Goal: Book appointment/travel/reservation

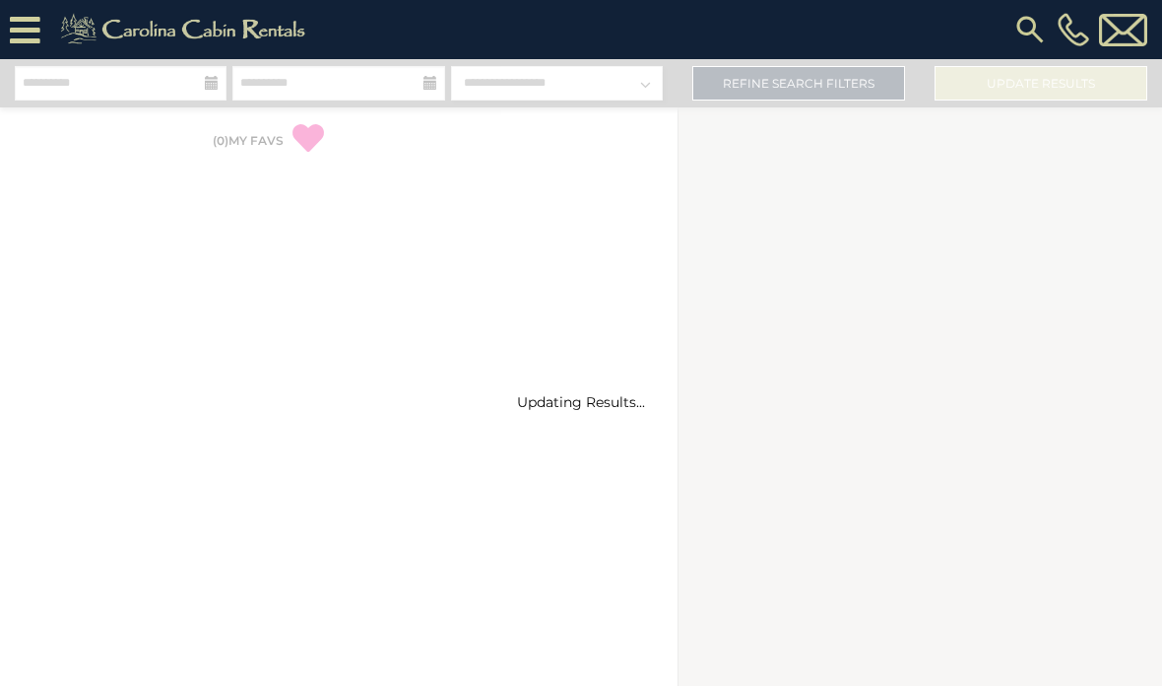
select select "*"
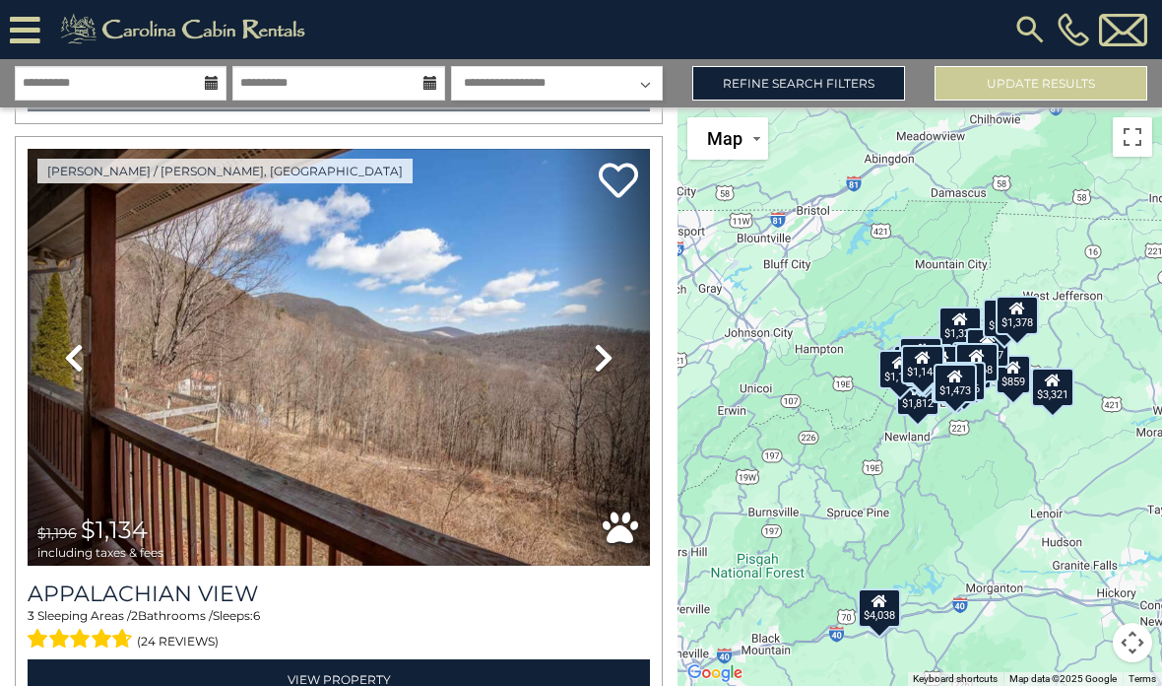
scroll to position [12410, 0]
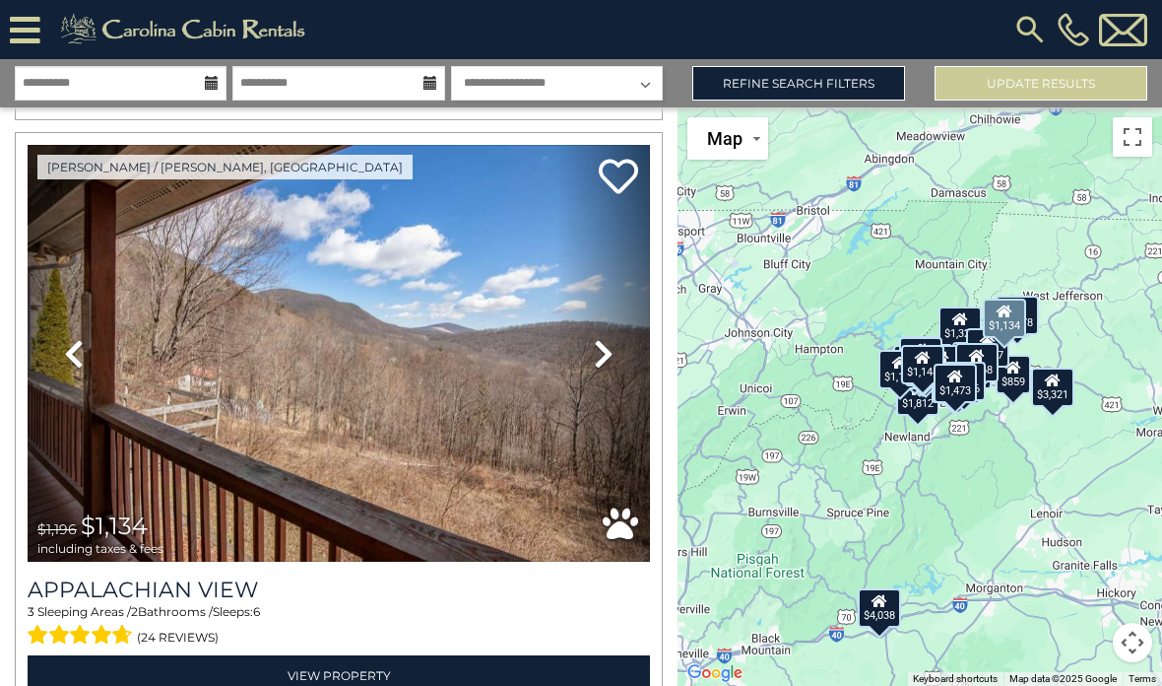
click at [303, 393] on img at bounding box center [339, 354] width 623 height 418
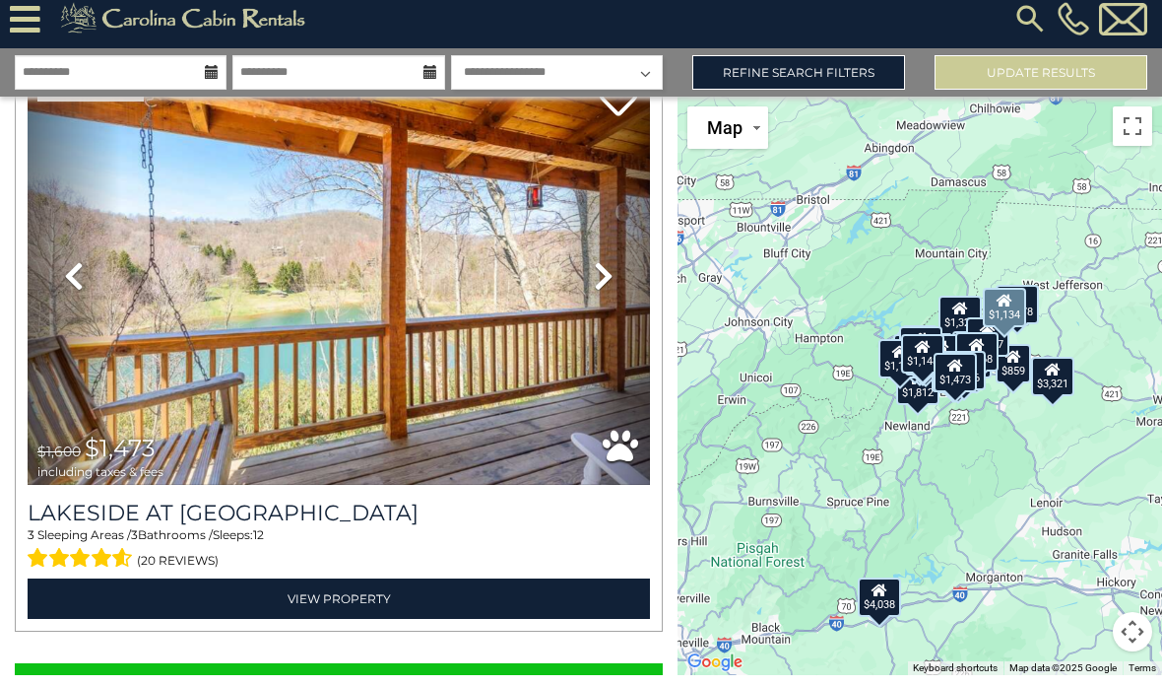
scroll to position [79, 0]
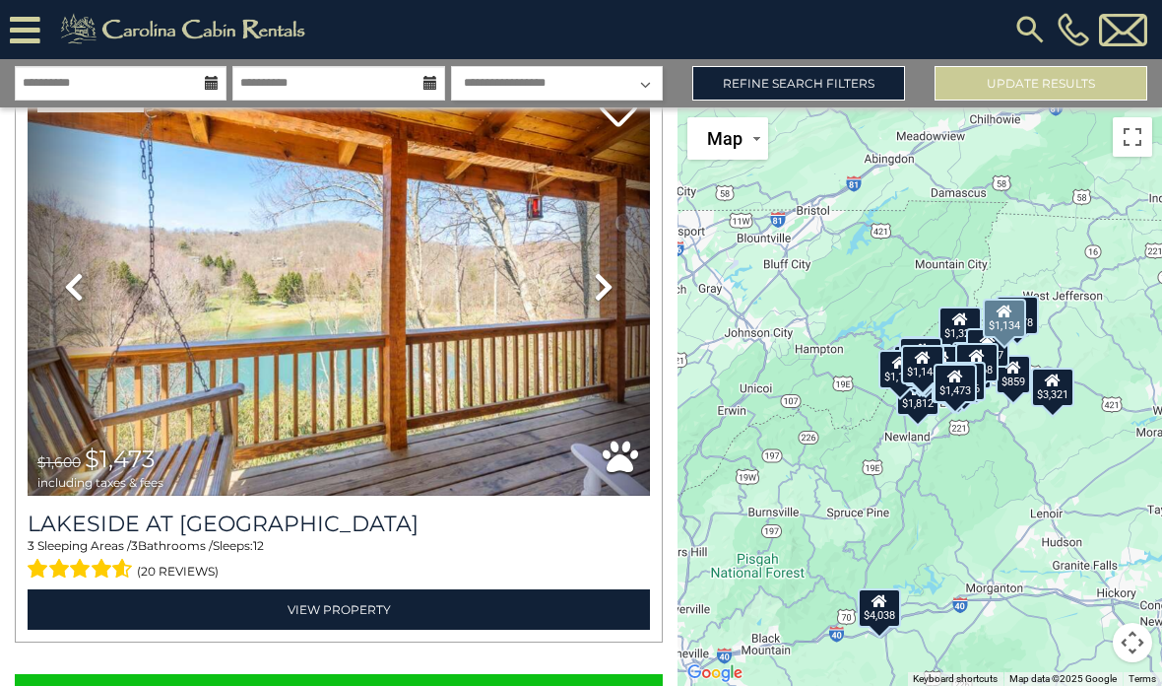
click at [436, 674] on button "Show More" at bounding box center [339, 693] width 648 height 39
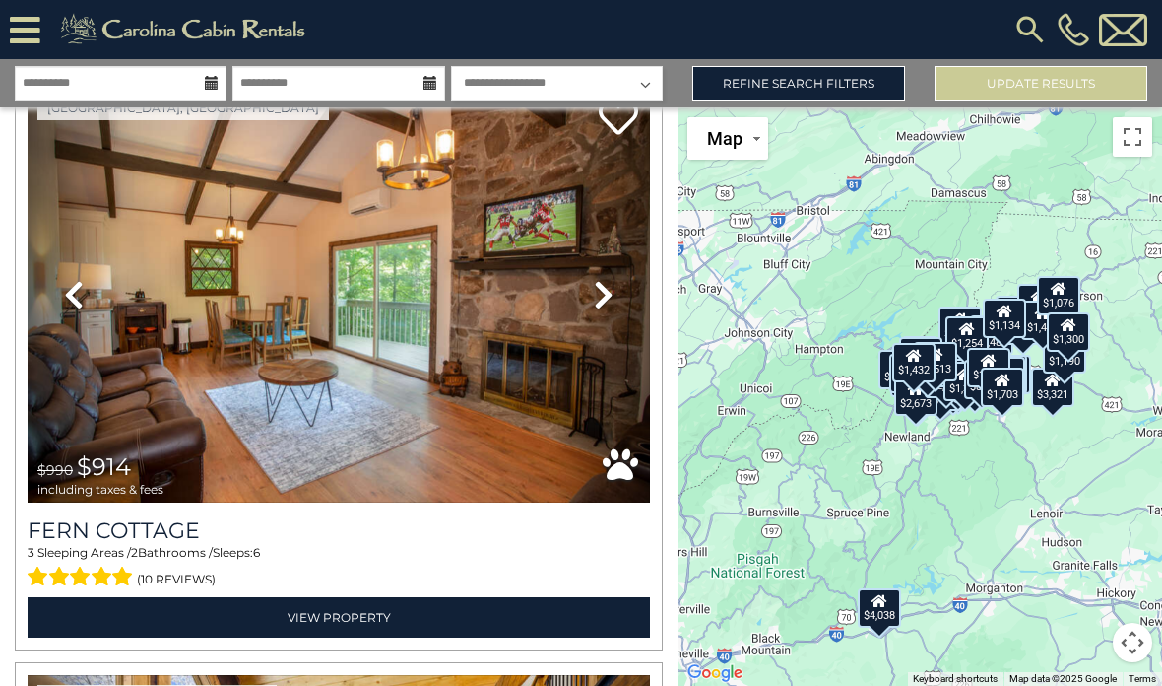
scroll to position [21298, 0]
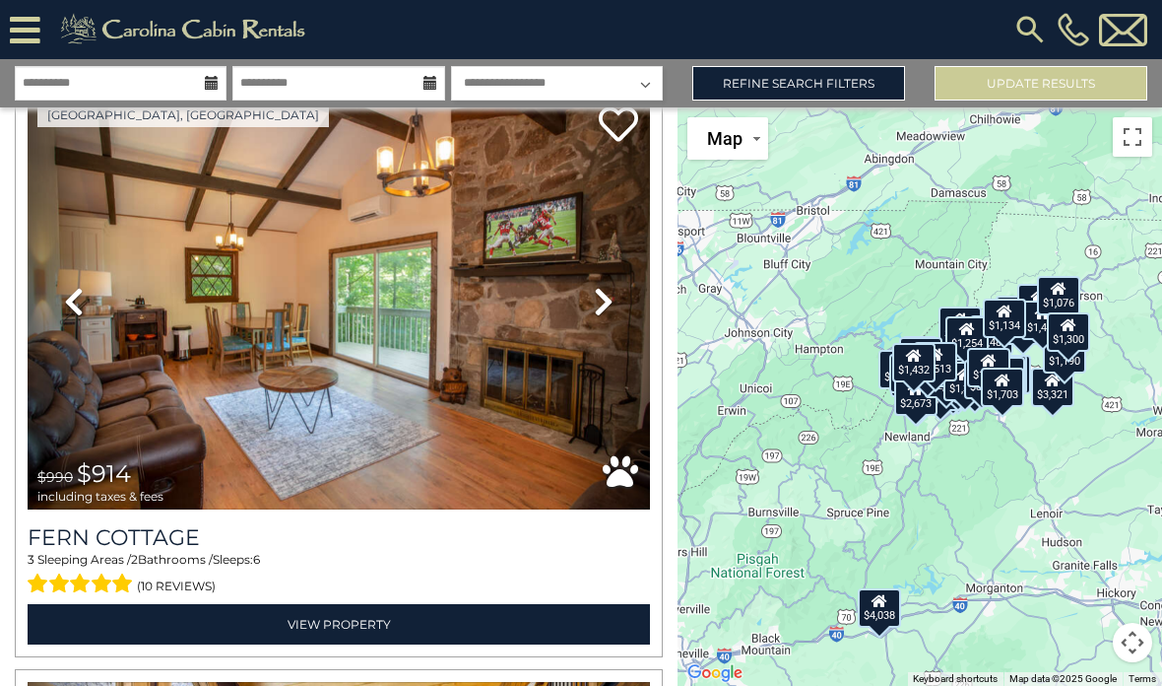
click at [464, 524] on h3 "Fern Cottage" at bounding box center [339, 537] width 623 height 27
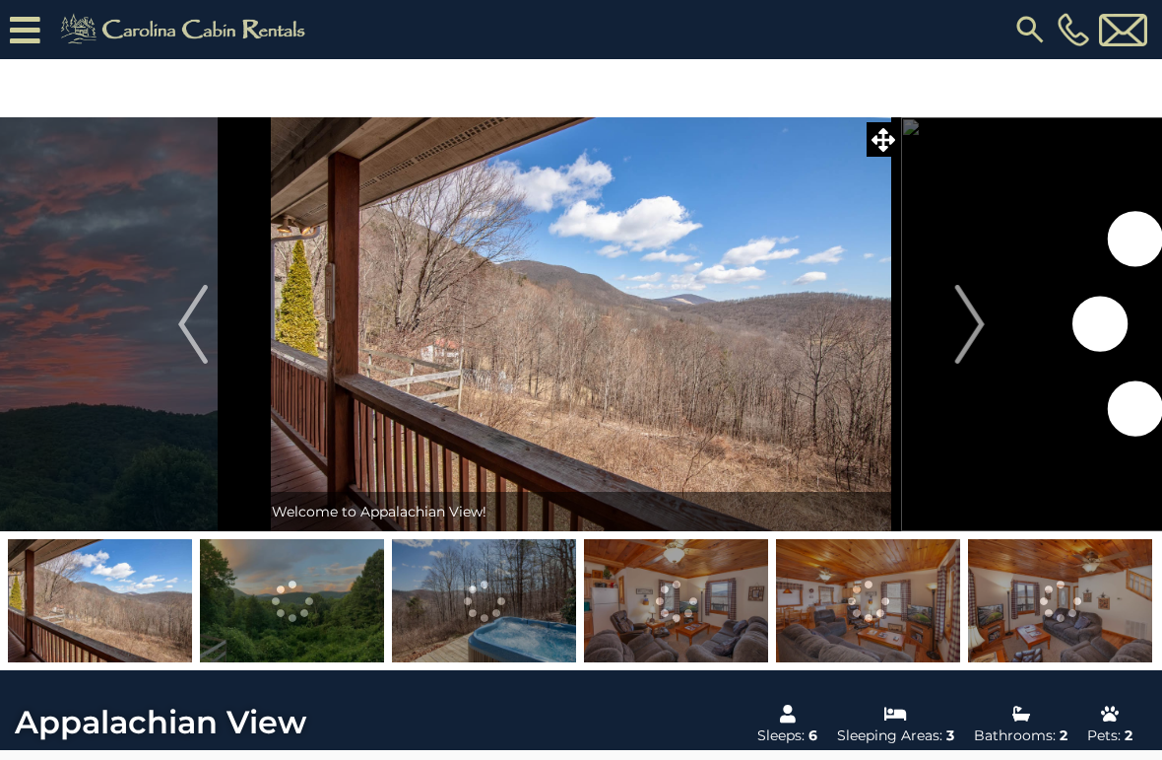
click at [974, 319] on img "Next" at bounding box center [970, 324] width 30 height 79
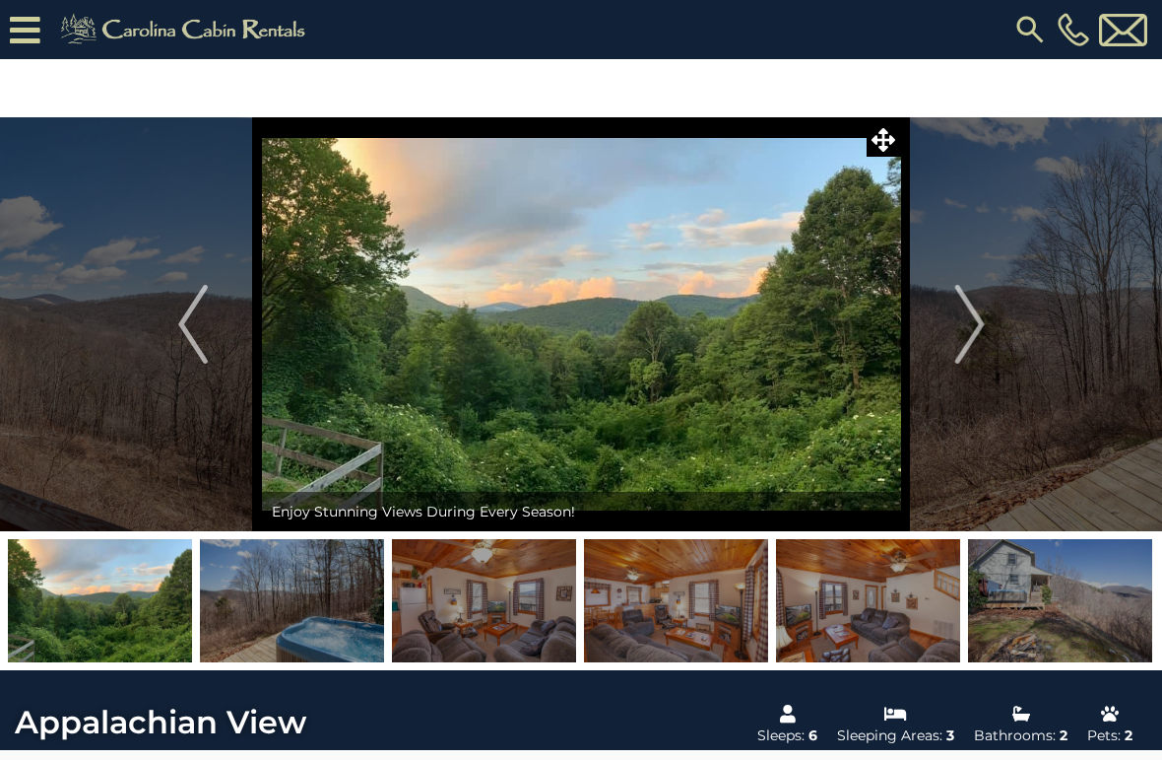
click at [973, 320] on img "Next" at bounding box center [970, 324] width 30 height 79
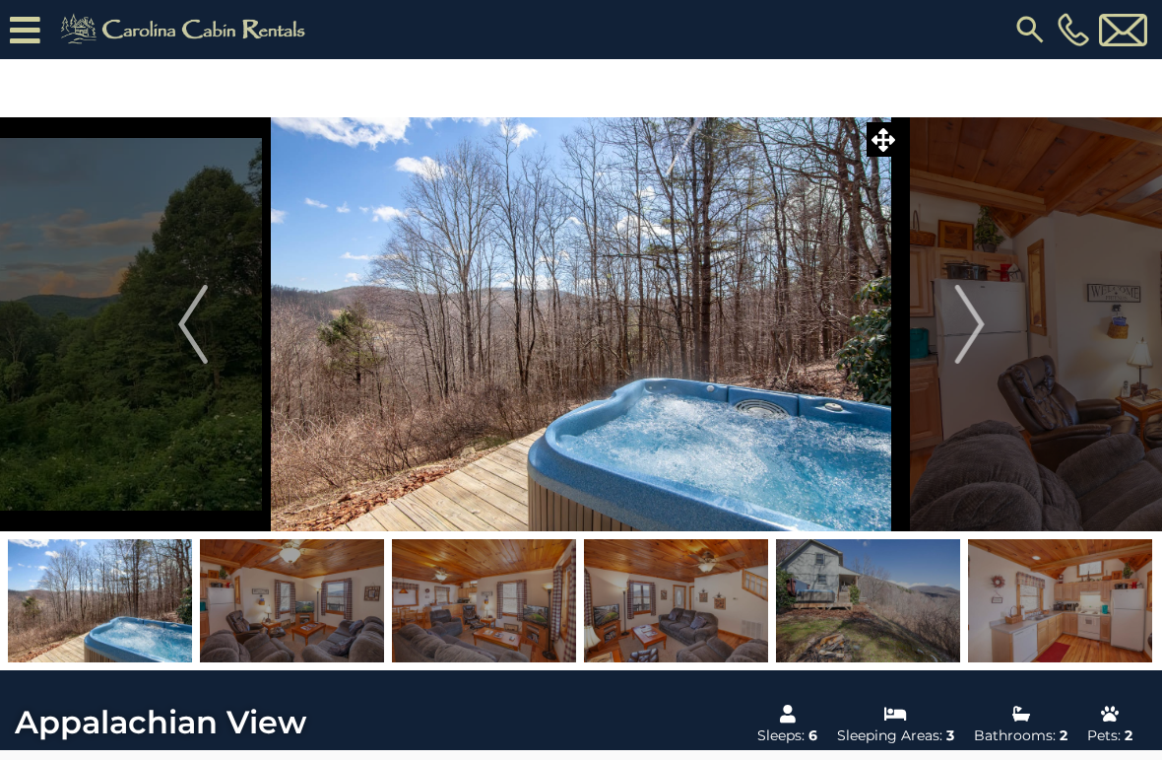
click at [968, 304] on img "Next" at bounding box center [970, 324] width 30 height 79
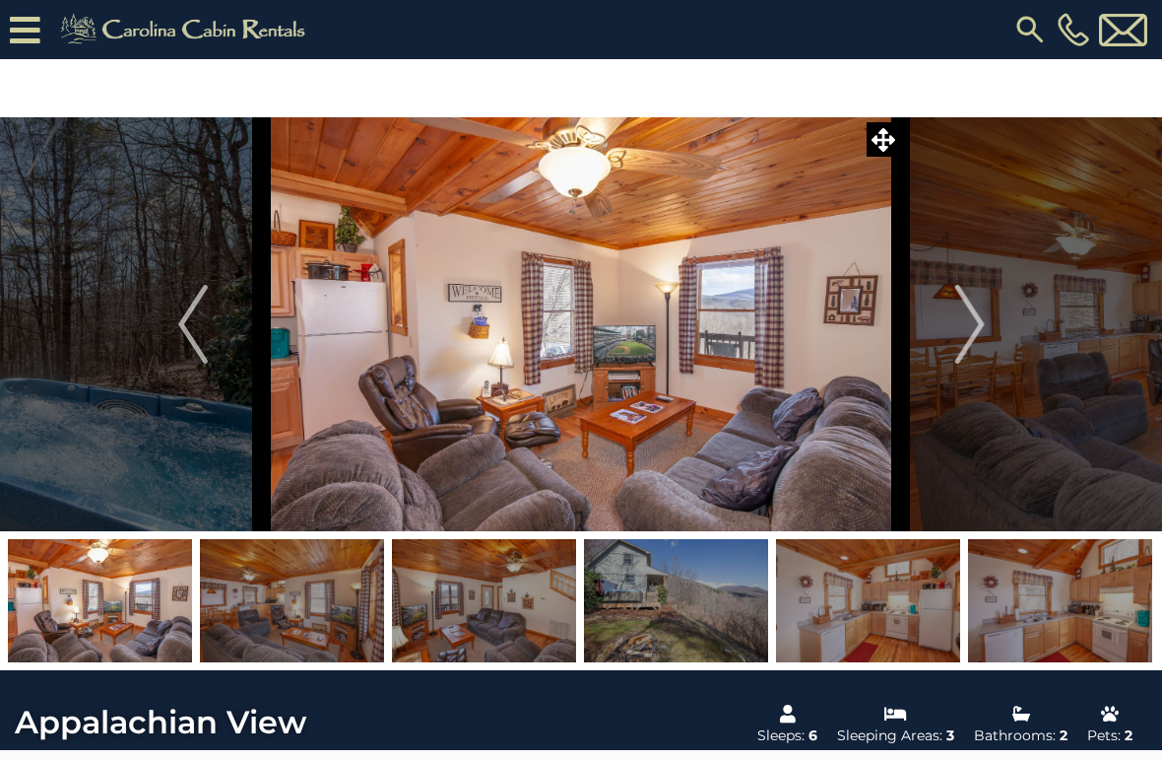
click at [969, 323] on img "Next" at bounding box center [970, 324] width 30 height 79
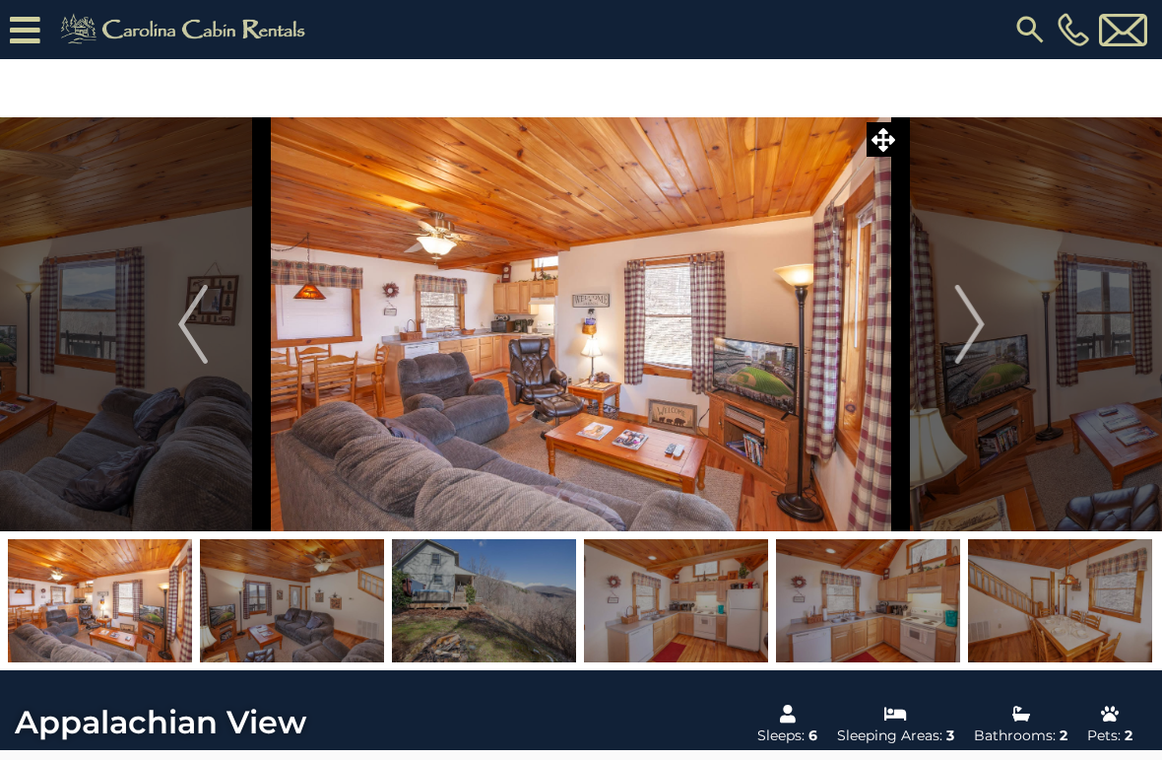
click at [972, 322] on img "Next" at bounding box center [970, 324] width 30 height 79
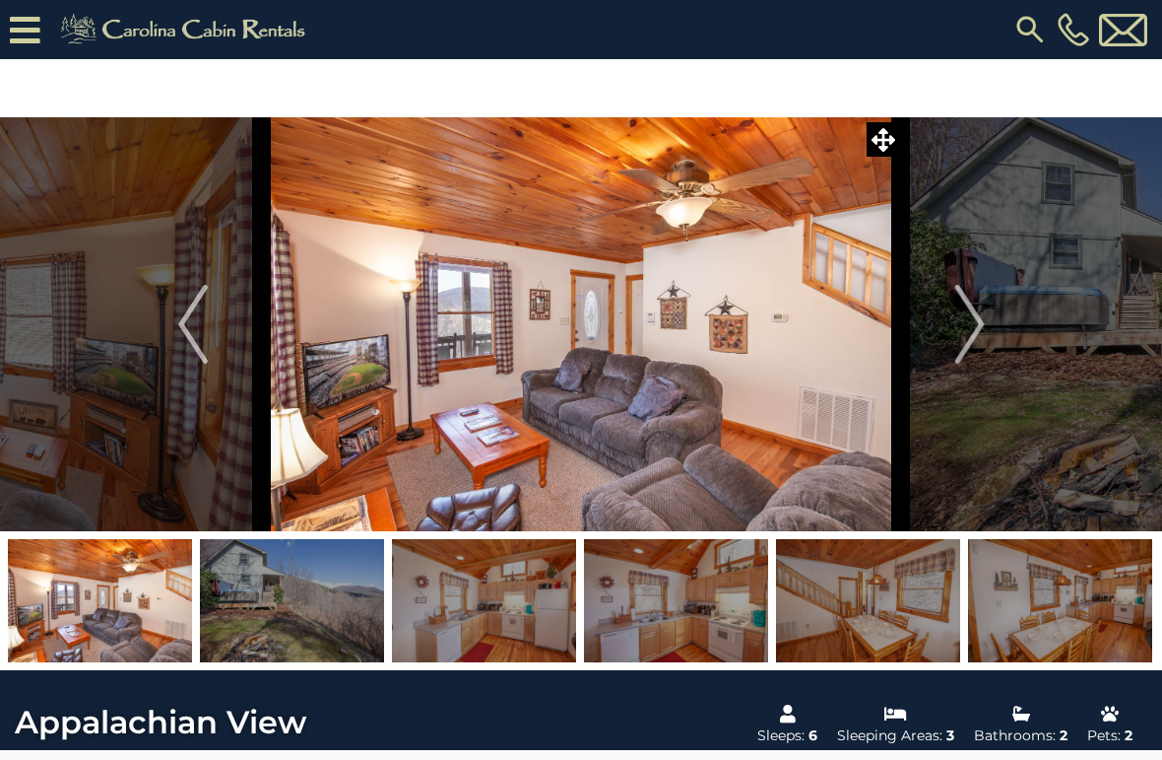
click at [965, 330] on img "Next" at bounding box center [970, 324] width 30 height 79
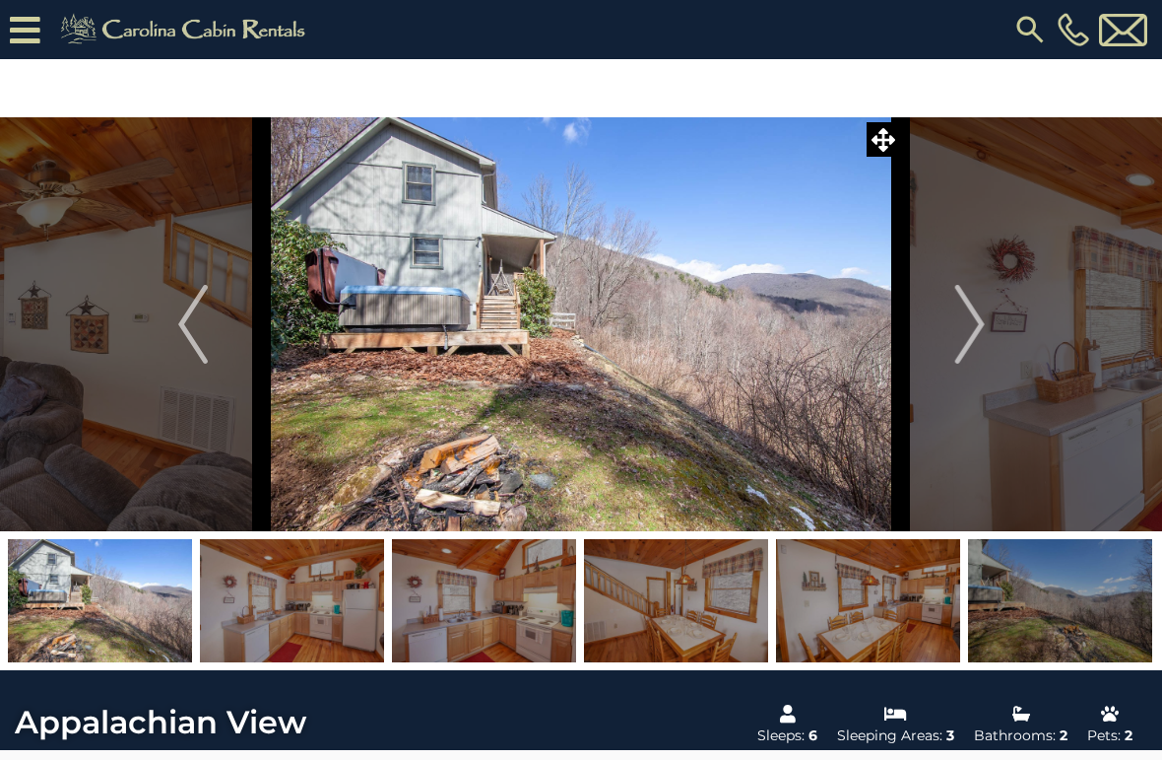
click at [966, 314] on img "Next" at bounding box center [970, 324] width 30 height 79
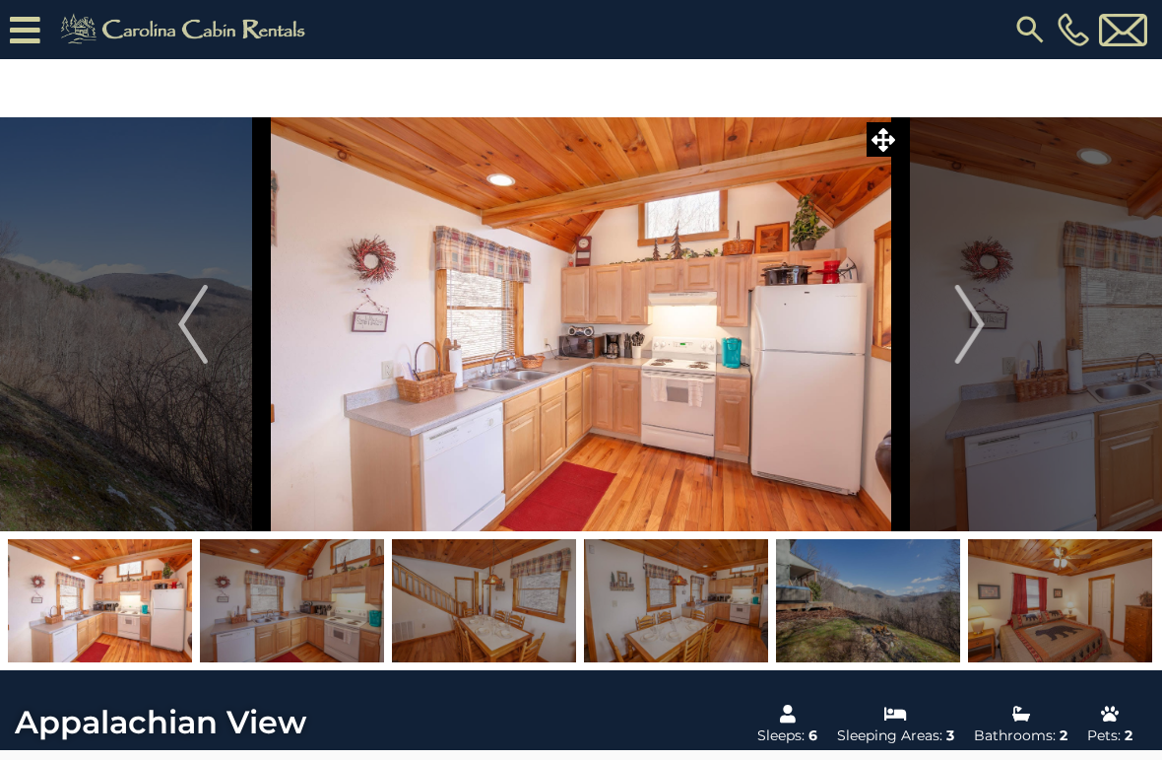
click at [976, 319] on img "Next" at bounding box center [970, 324] width 30 height 79
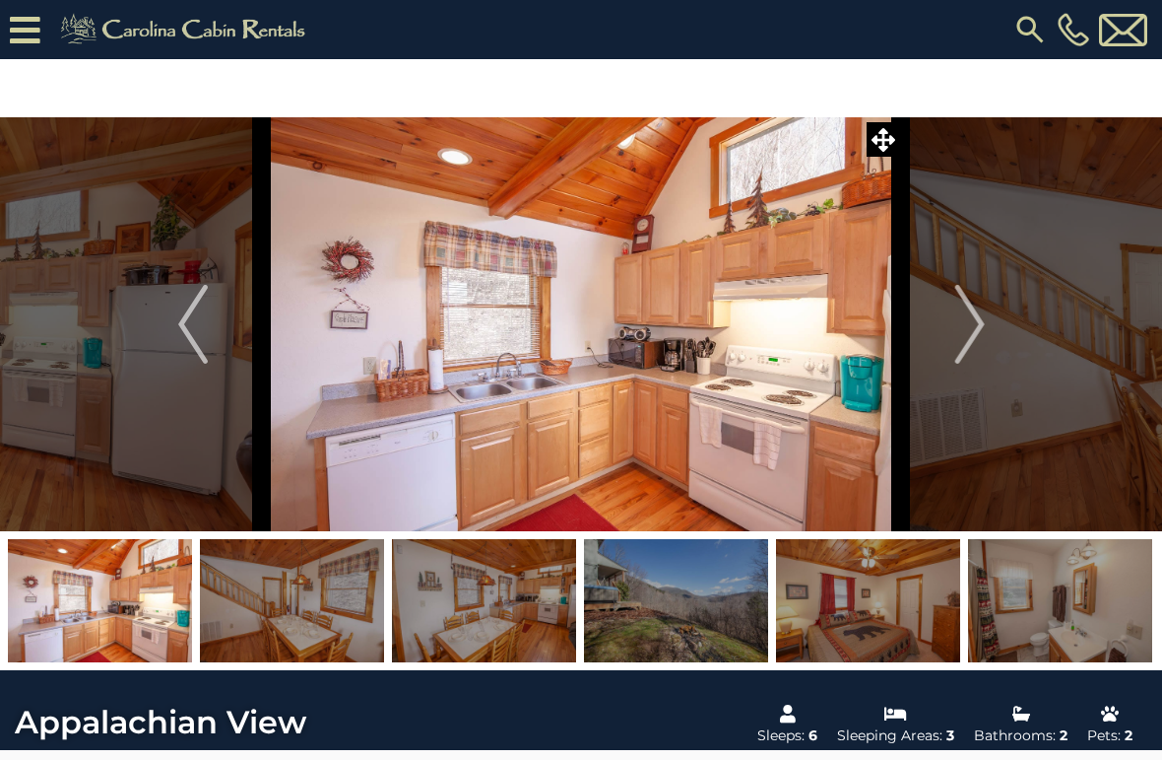
click at [969, 321] on img "Next" at bounding box center [970, 324] width 30 height 79
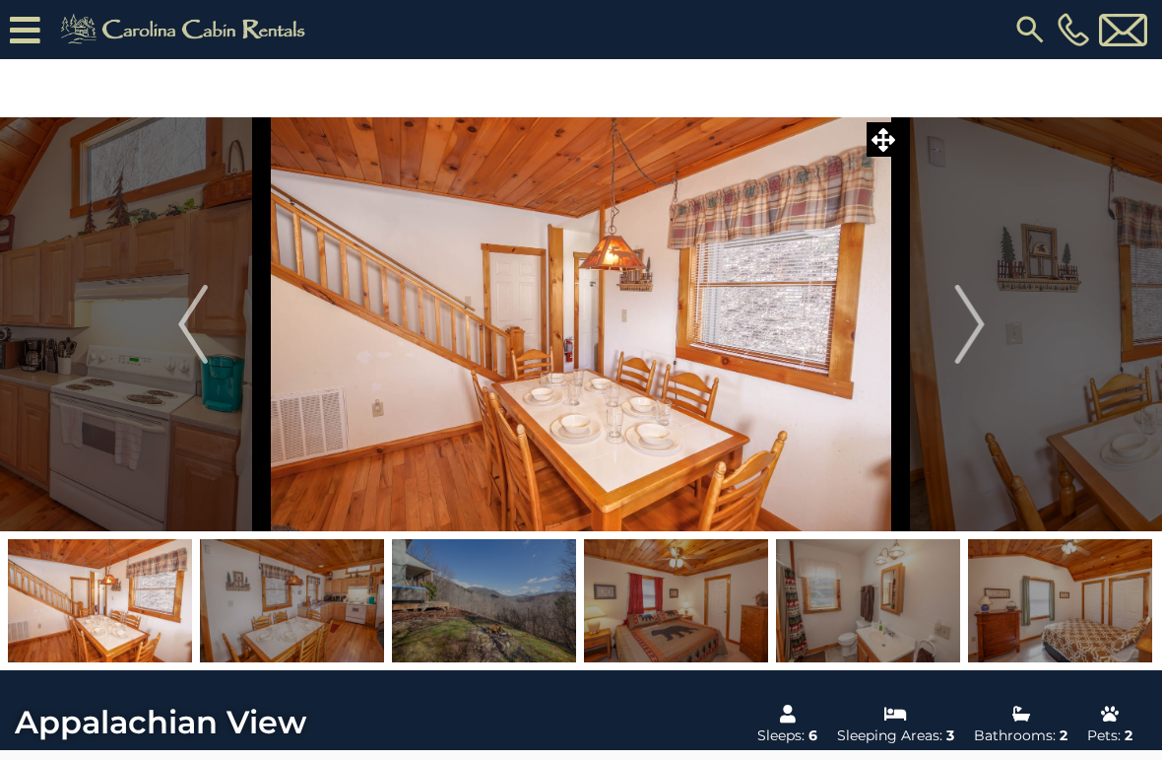
click at [973, 321] on img "Next" at bounding box center [970, 324] width 30 height 79
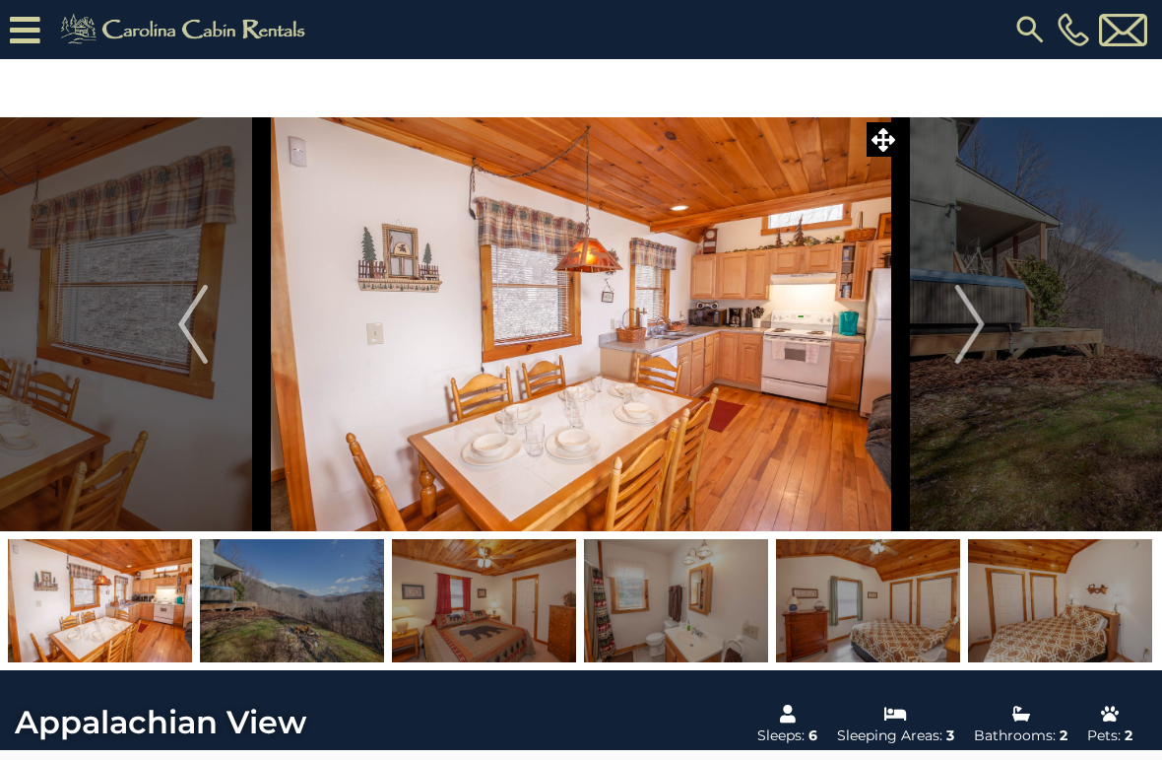
click at [973, 319] on img "Next" at bounding box center [970, 324] width 30 height 79
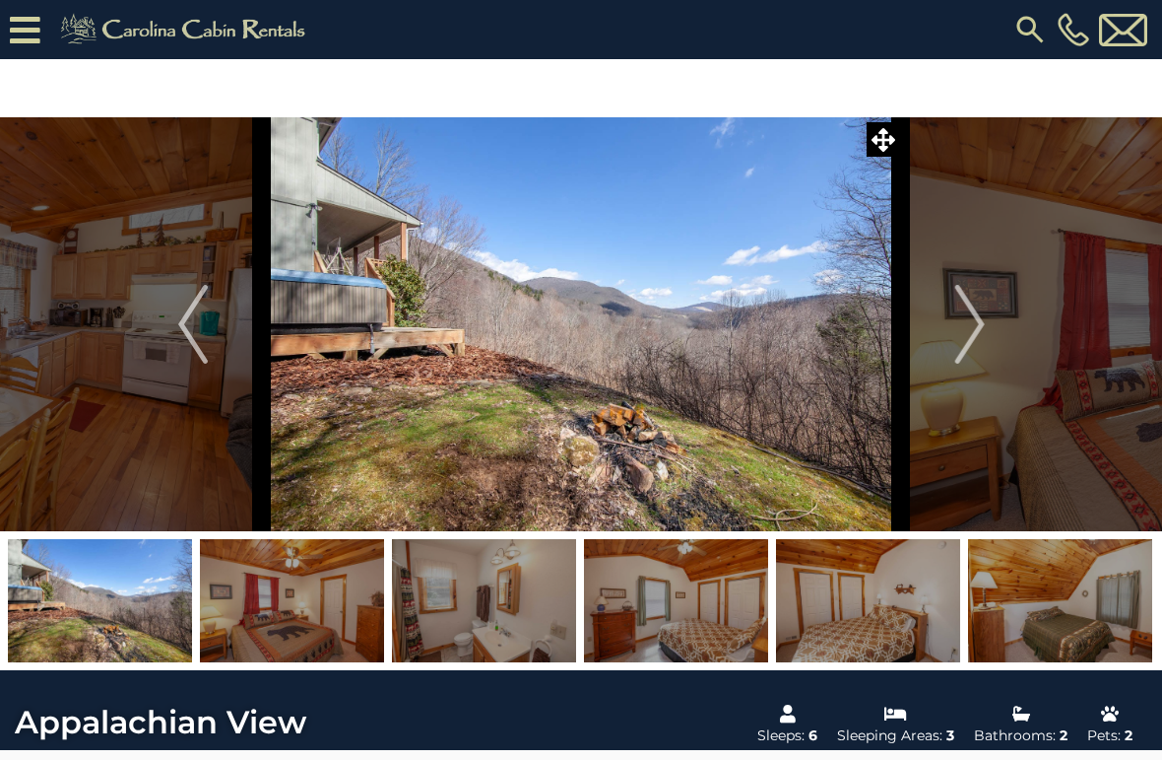
click at [975, 321] on img "Next" at bounding box center [970, 324] width 30 height 79
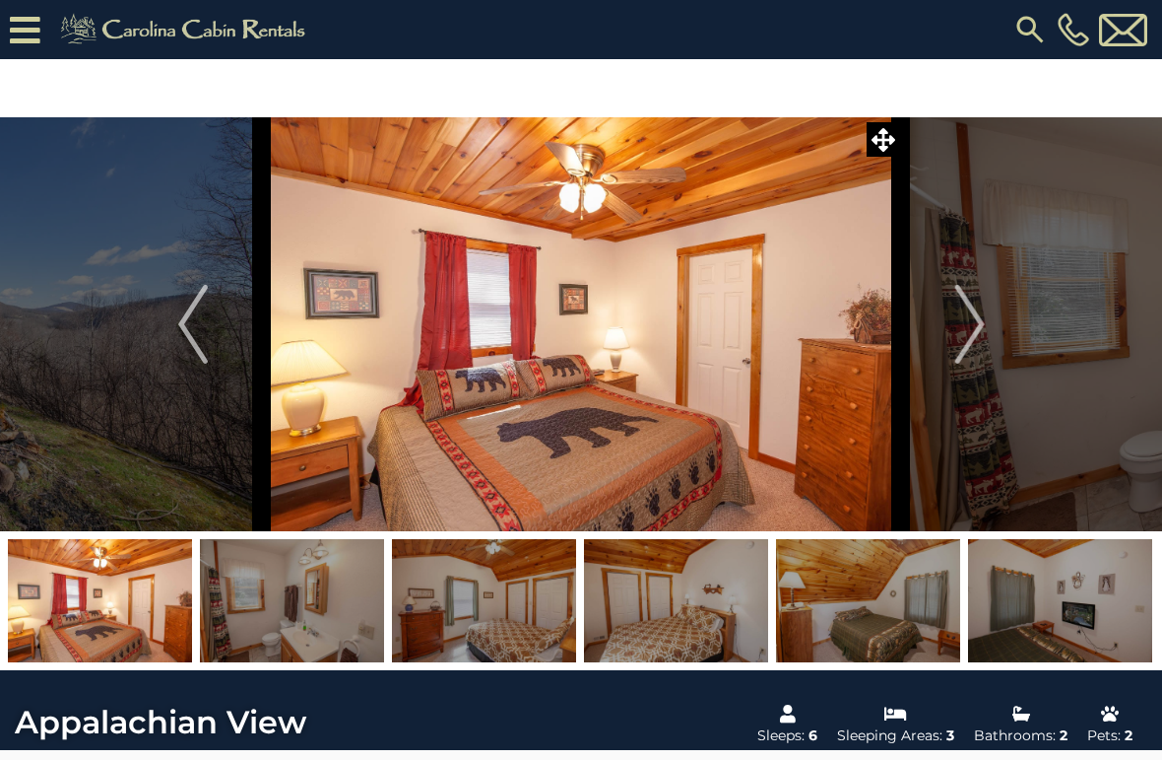
click at [973, 326] on img "Next" at bounding box center [970, 324] width 30 height 79
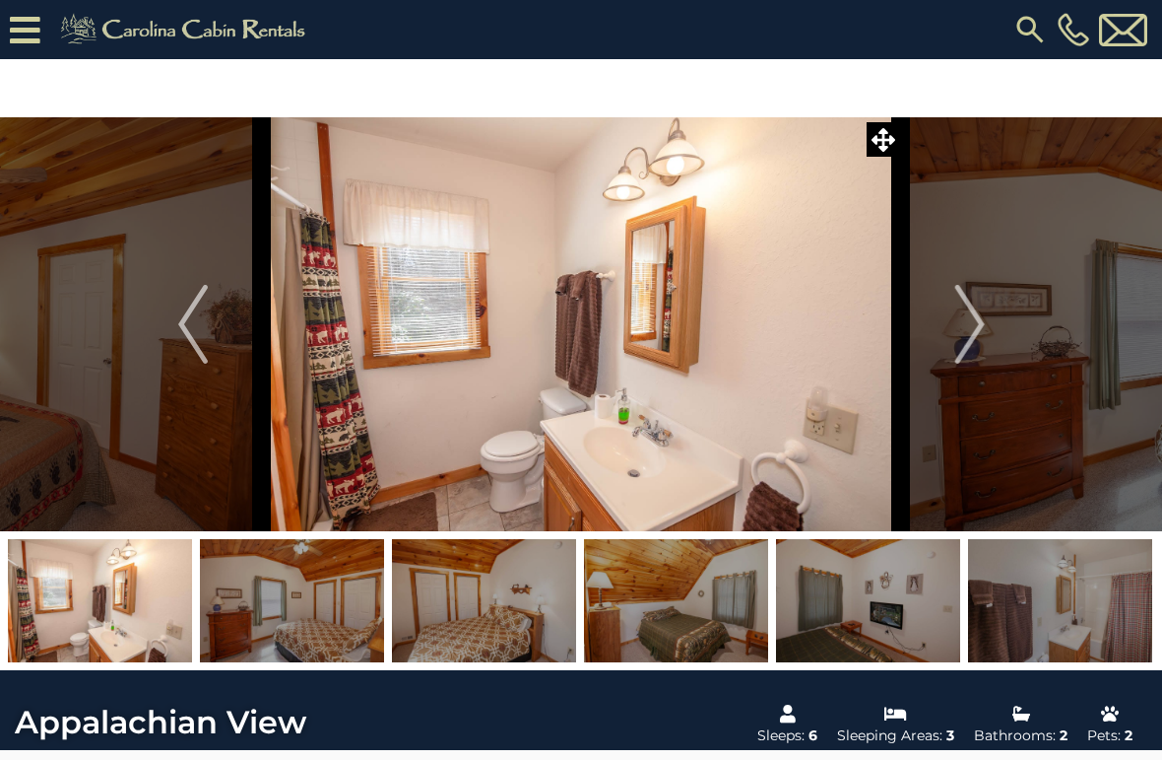
click at [968, 323] on img "Next" at bounding box center [970, 324] width 30 height 79
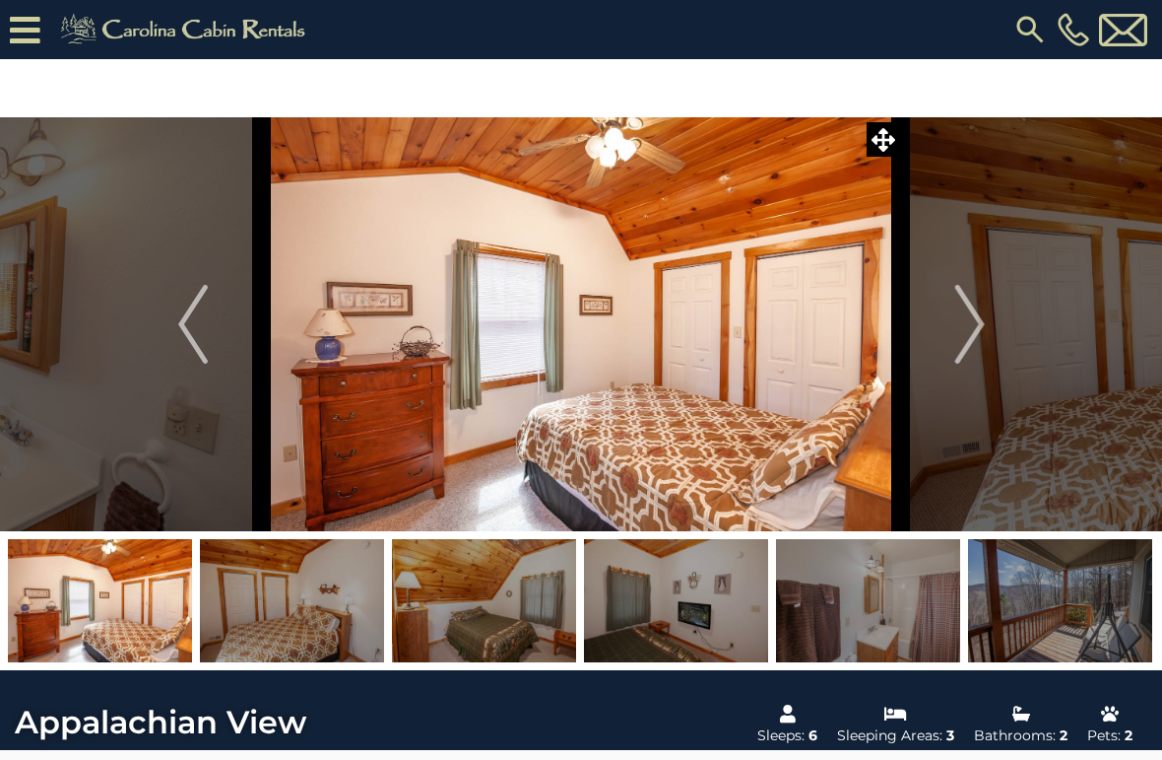
click at [978, 330] on img "Next" at bounding box center [970, 324] width 30 height 79
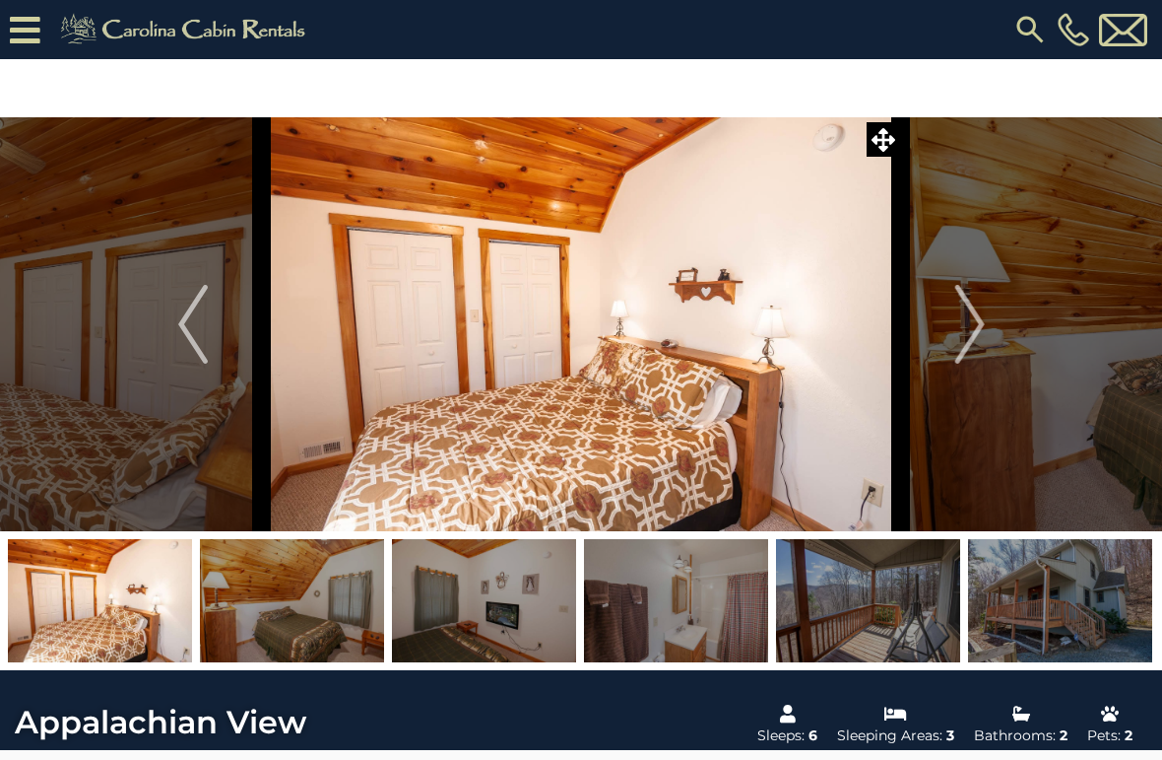
click at [976, 321] on img "Next" at bounding box center [970, 324] width 30 height 79
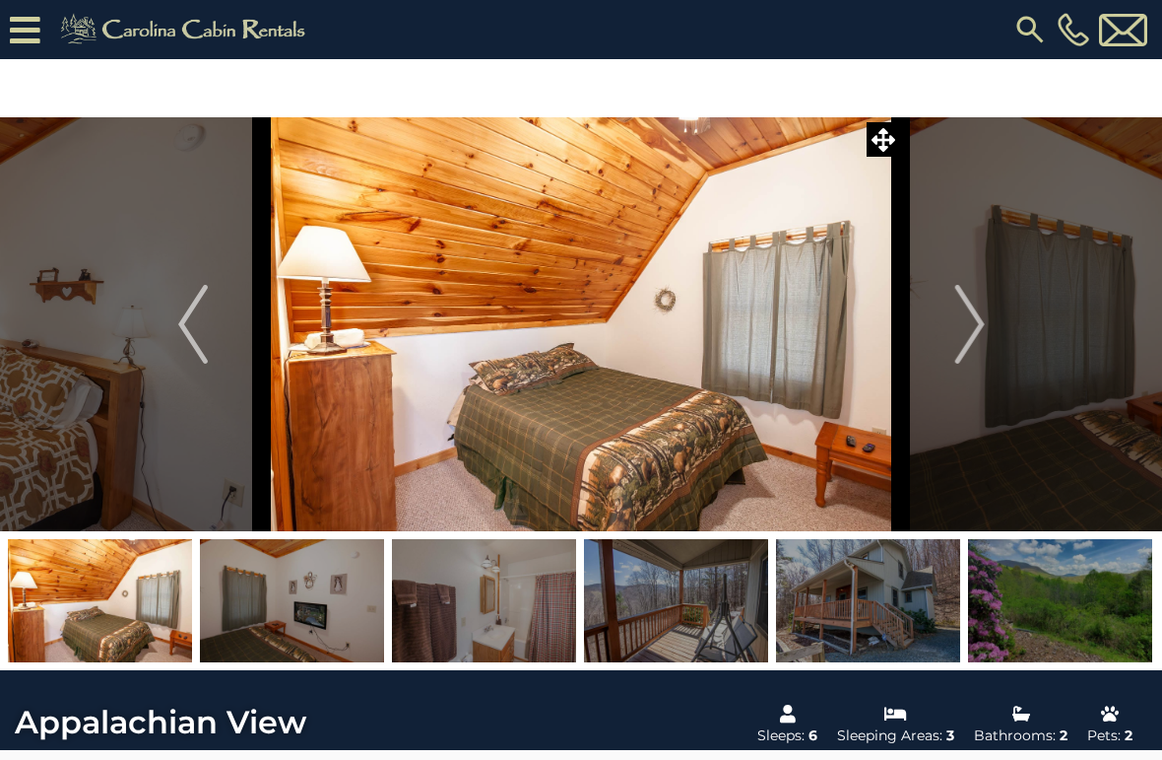
click at [980, 325] on img "Next" at bounding box center [970, 324] width 30 height 79
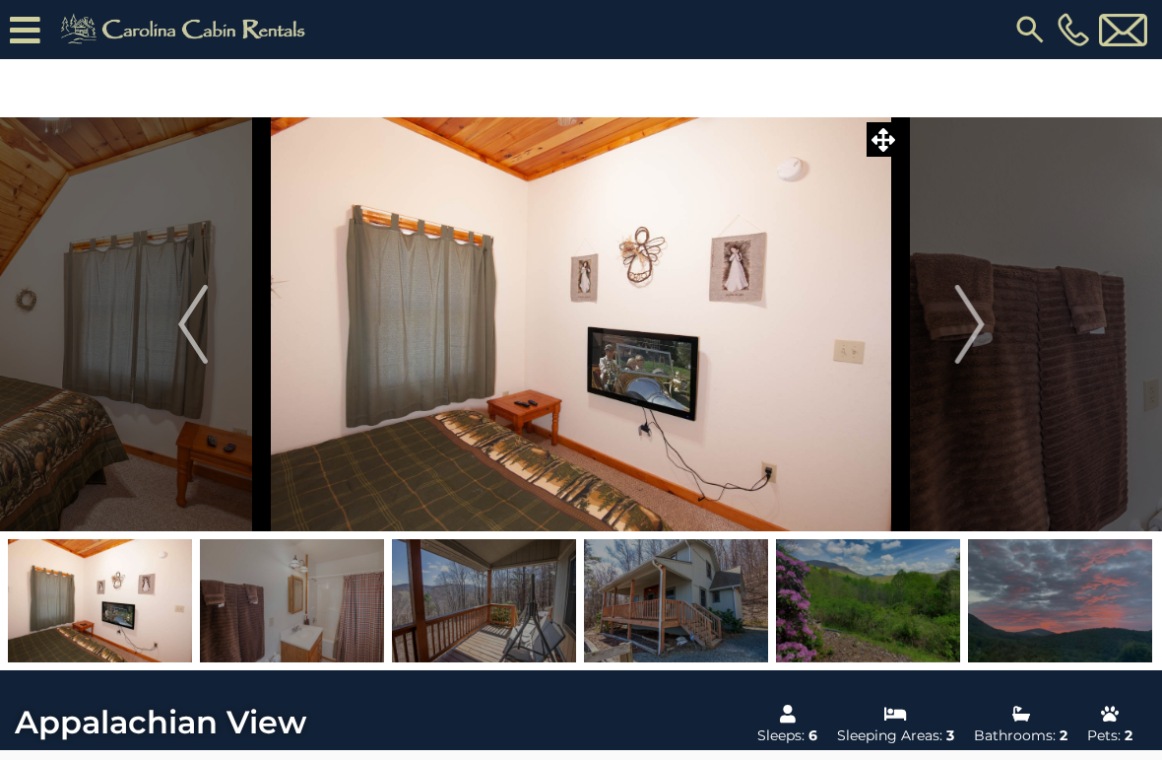
click at [977, 323] on img "Next" at bounding box center [970, 324] width 30 height 79
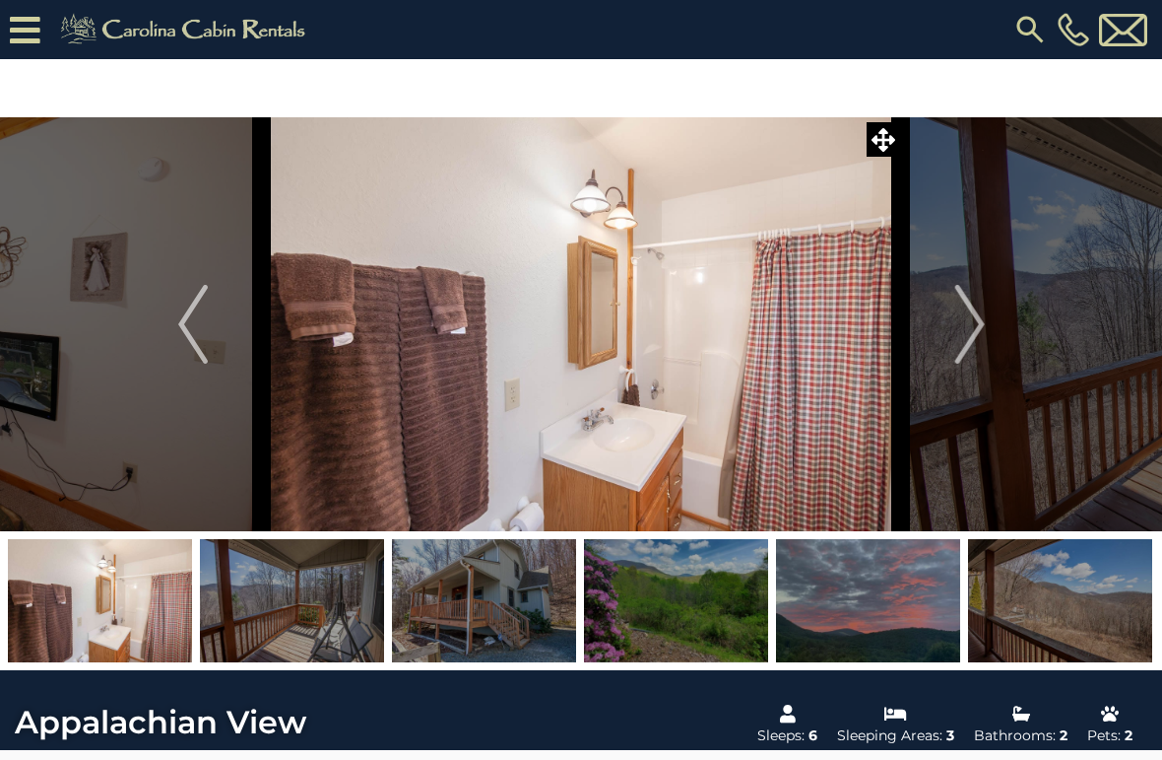
click at [967, 334] on img "Next" at bounding box center [970, 324] width 30 height 79
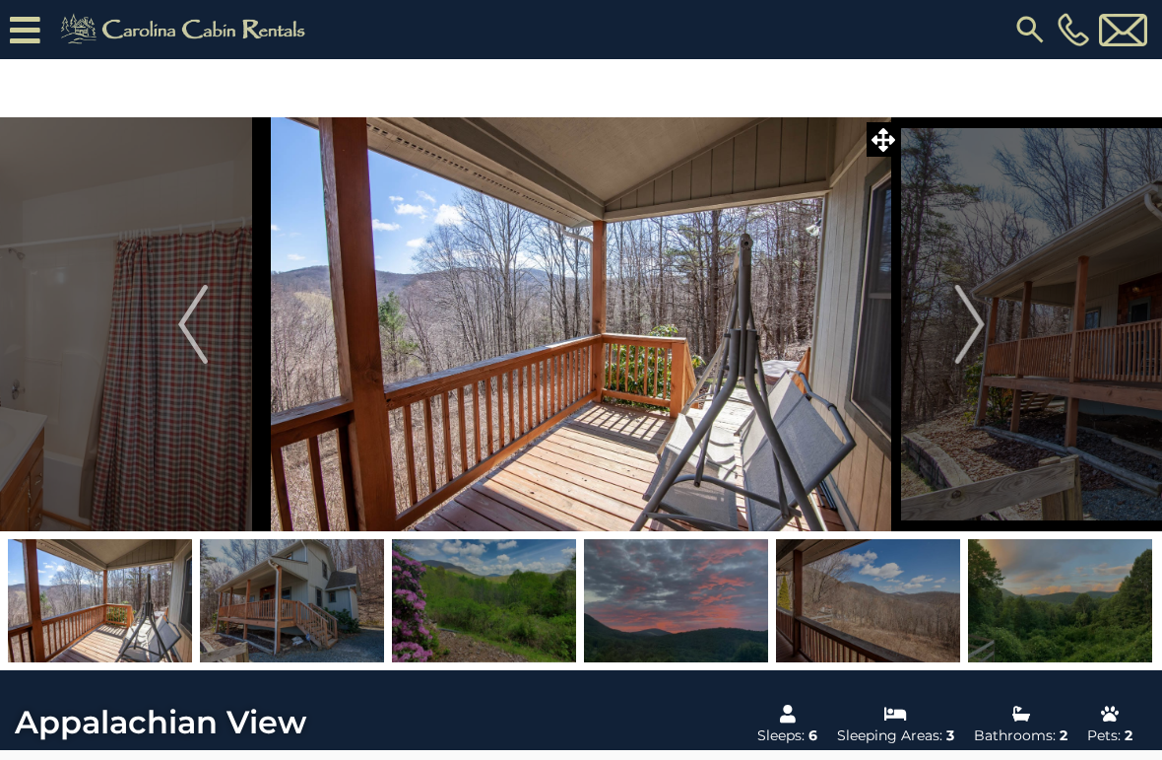
click at [982, 319] on img "Next" at bounding box center [970, 324] width 30 height 79
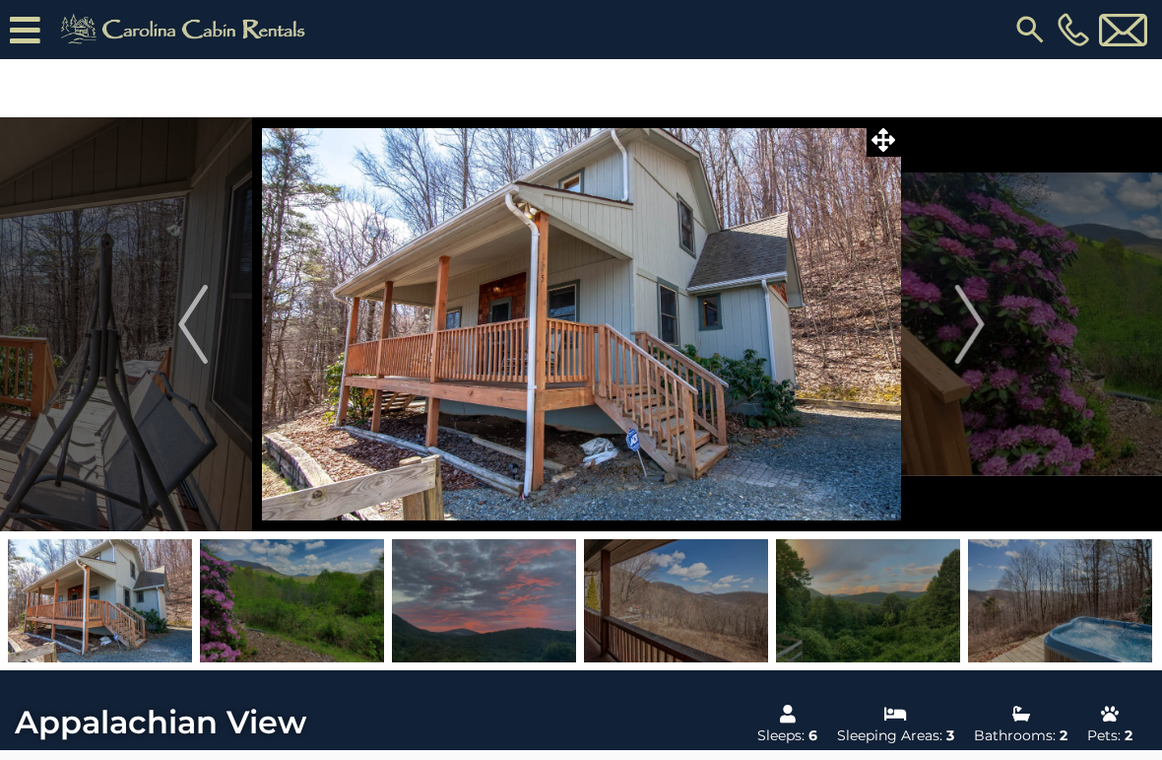
click at [974, 331] on img "Next" at bounding box center [970, 324] width 30 height 79
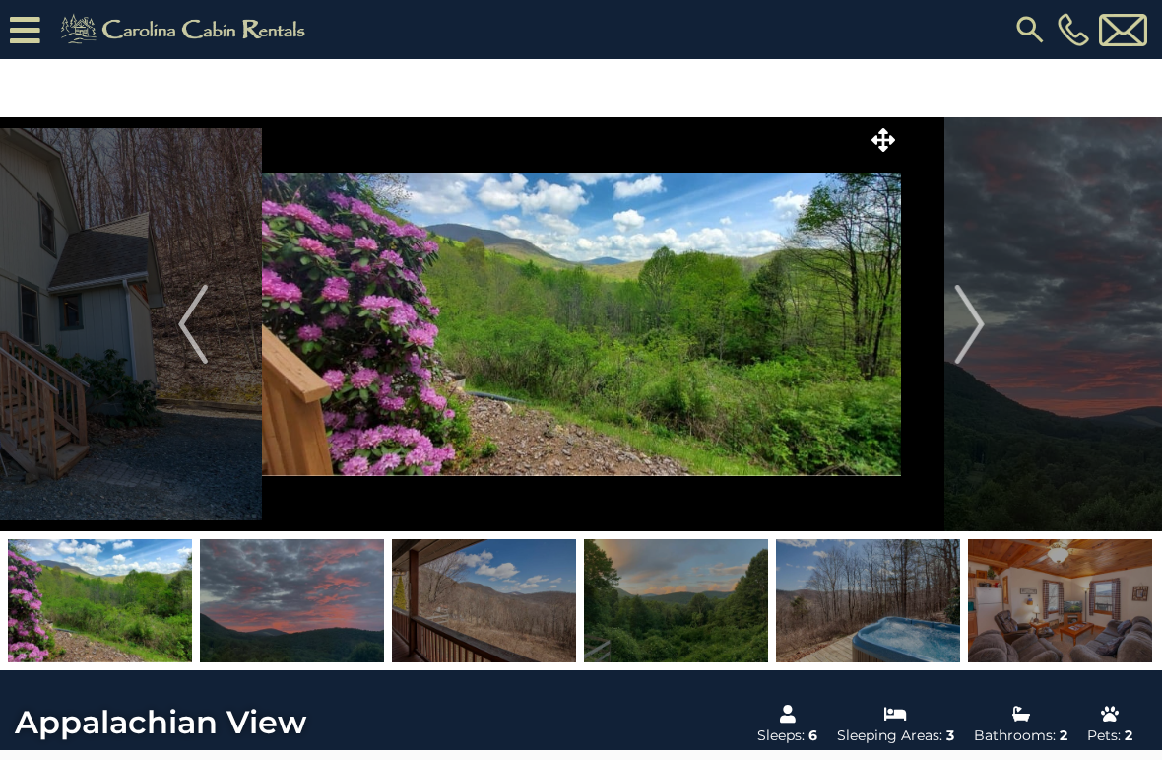
click at [981, 315] on img "Next" at bounding box center [970, 324] width 30 height 79
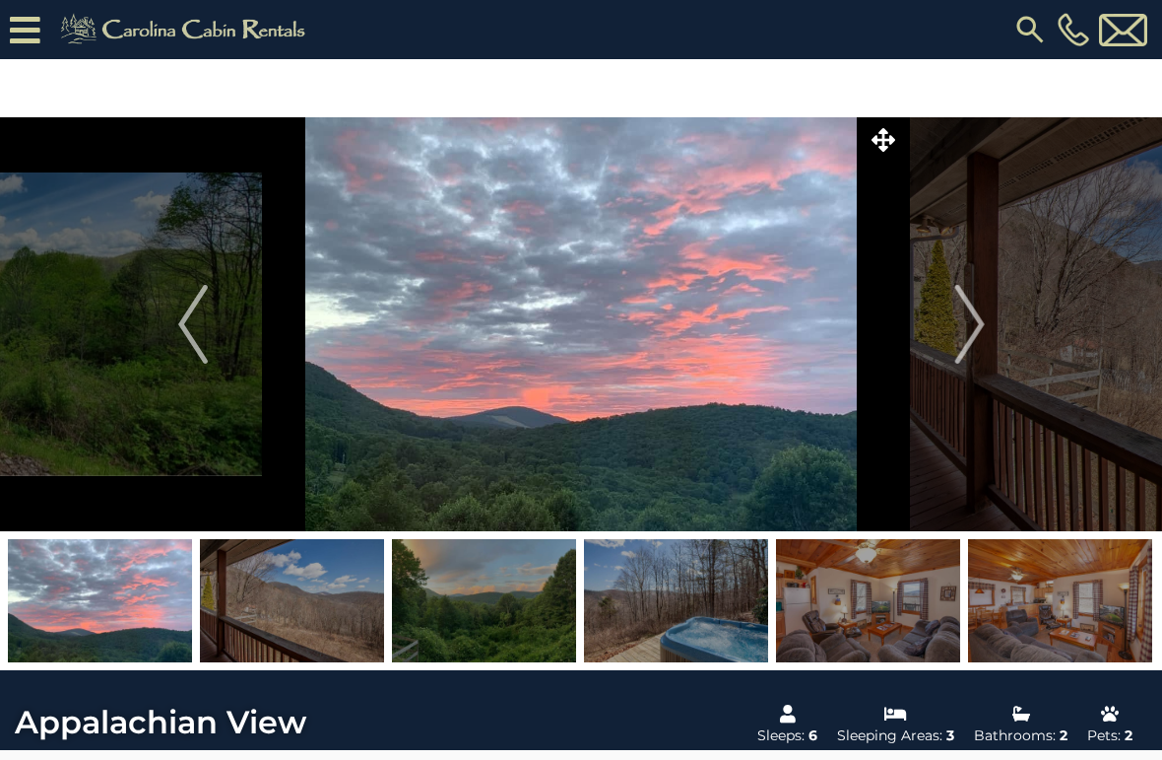
click at [980, 321] on img "Next" at bounding box center [970, 324] width 30 height 79
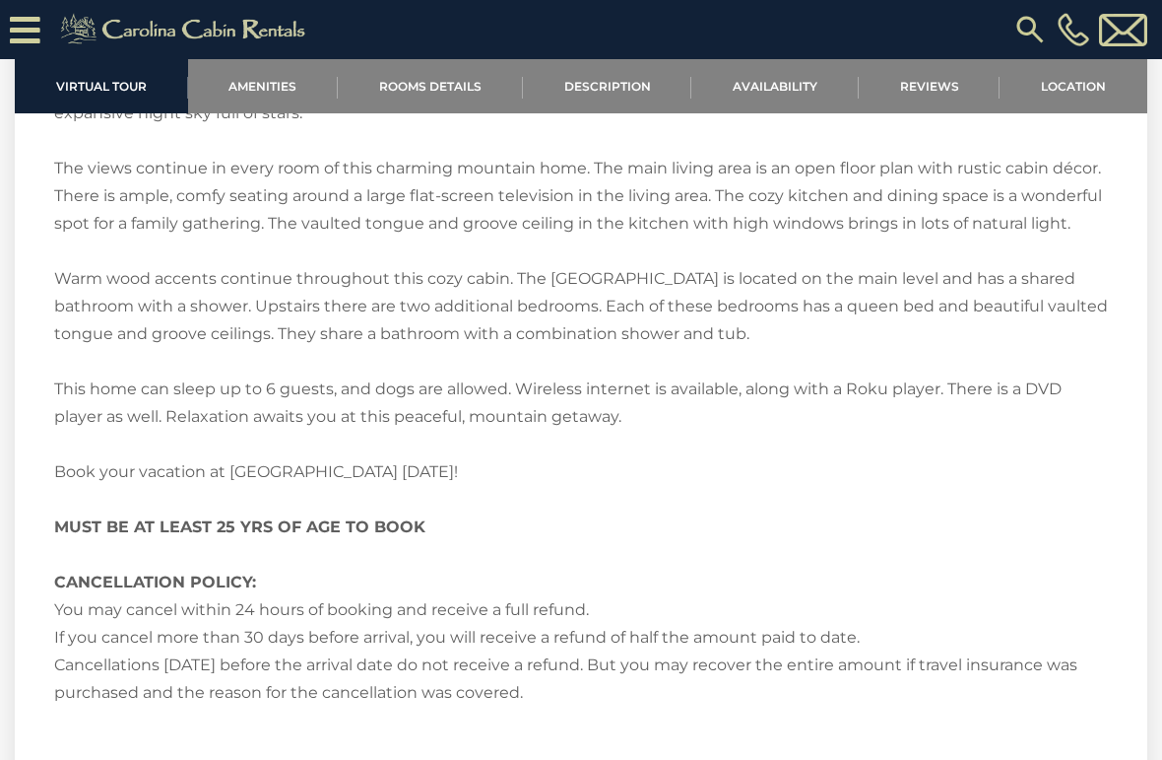
scroll to position [2633, 0]
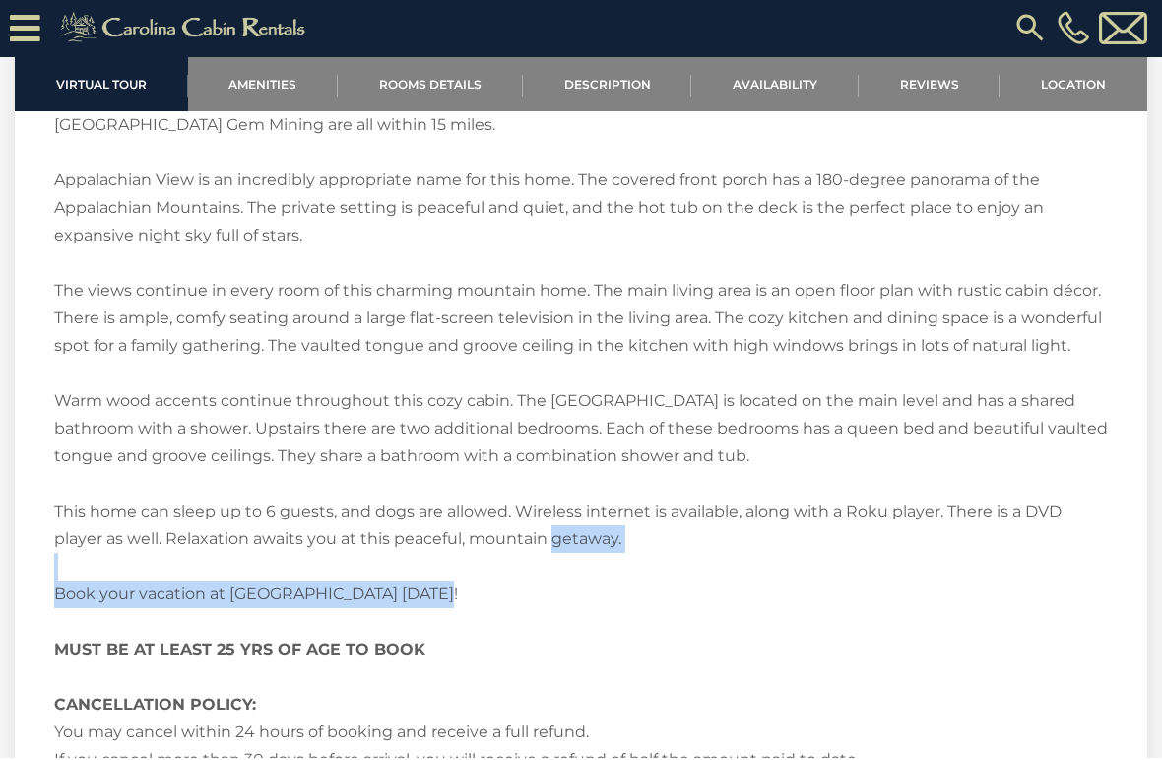
click at [903, 577] on div "Welcome to Appalachian View! Appalachian View is a 3BR/2BA home with sweeping, …" at bounding box center [581, 345] width 1054 height 970
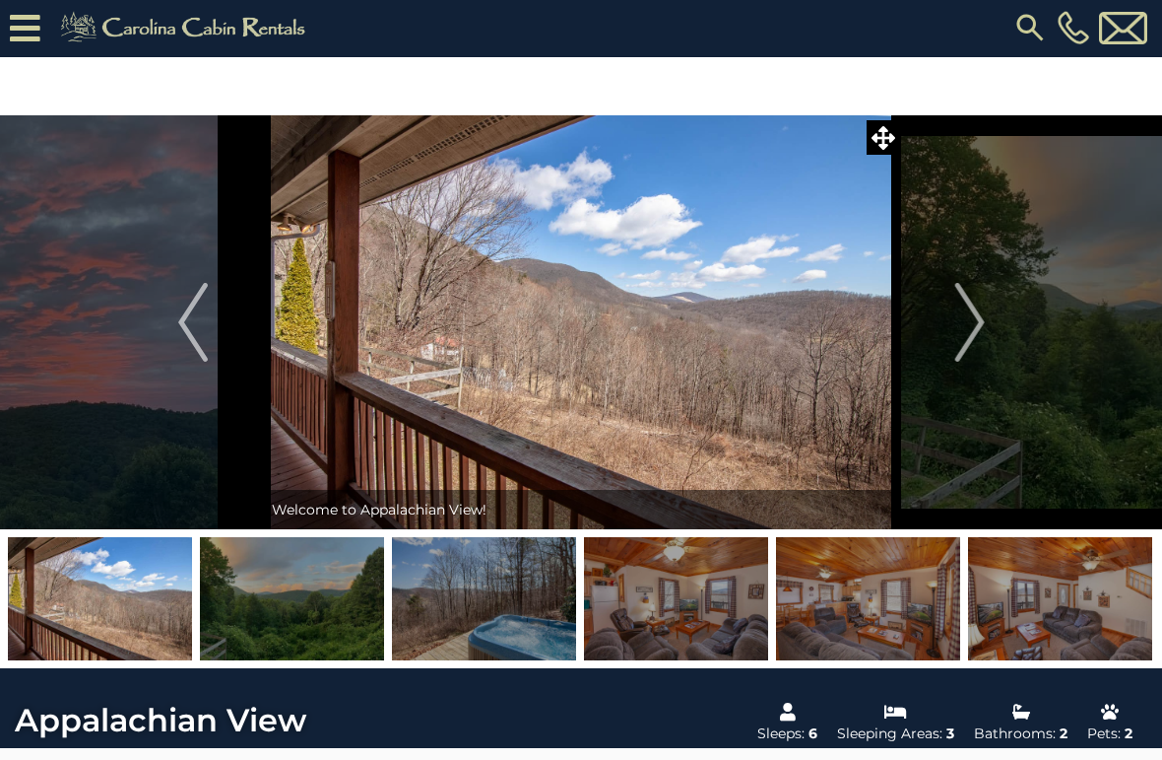
scroll to position [0, 0]
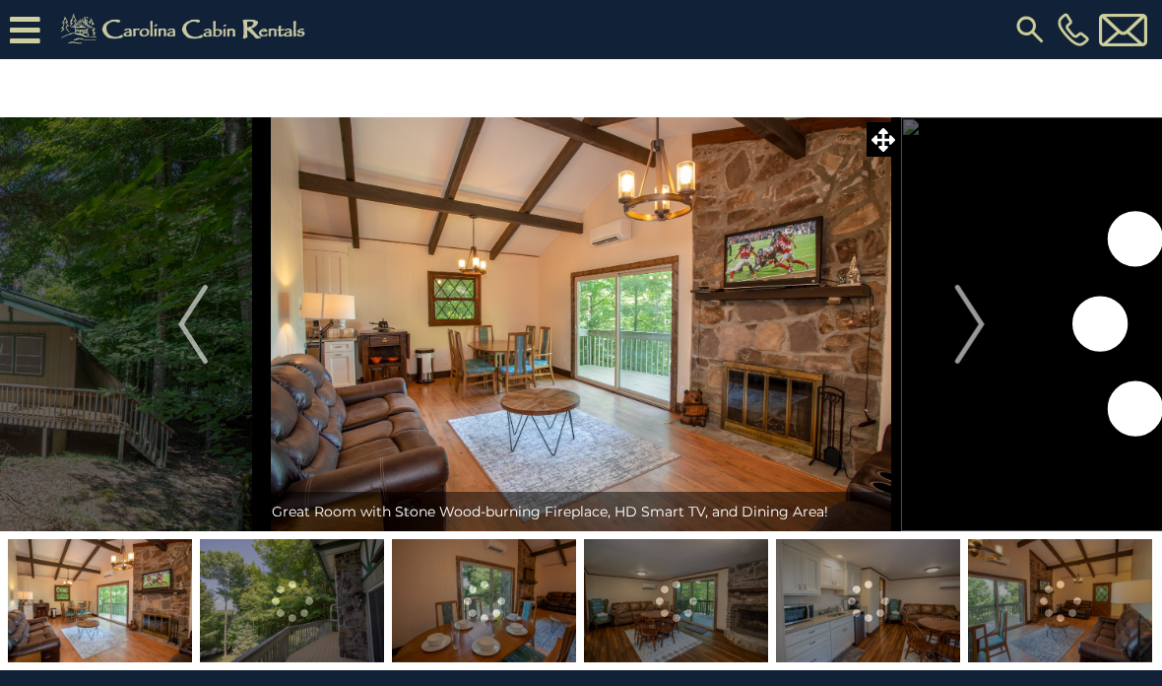
click at [968, 327] on img "Next" at bounding box center [970, 324] width 30 height 79
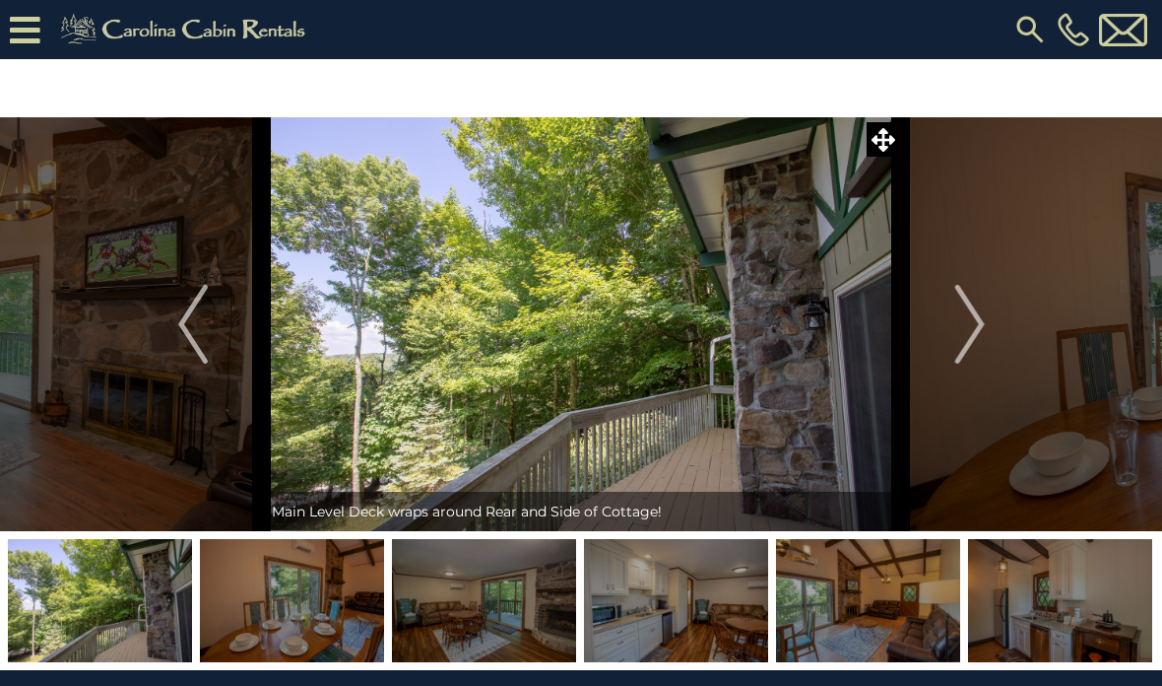
click at [974, 324] on img "Next" at bounding box center [970, 324] width 30 height 79
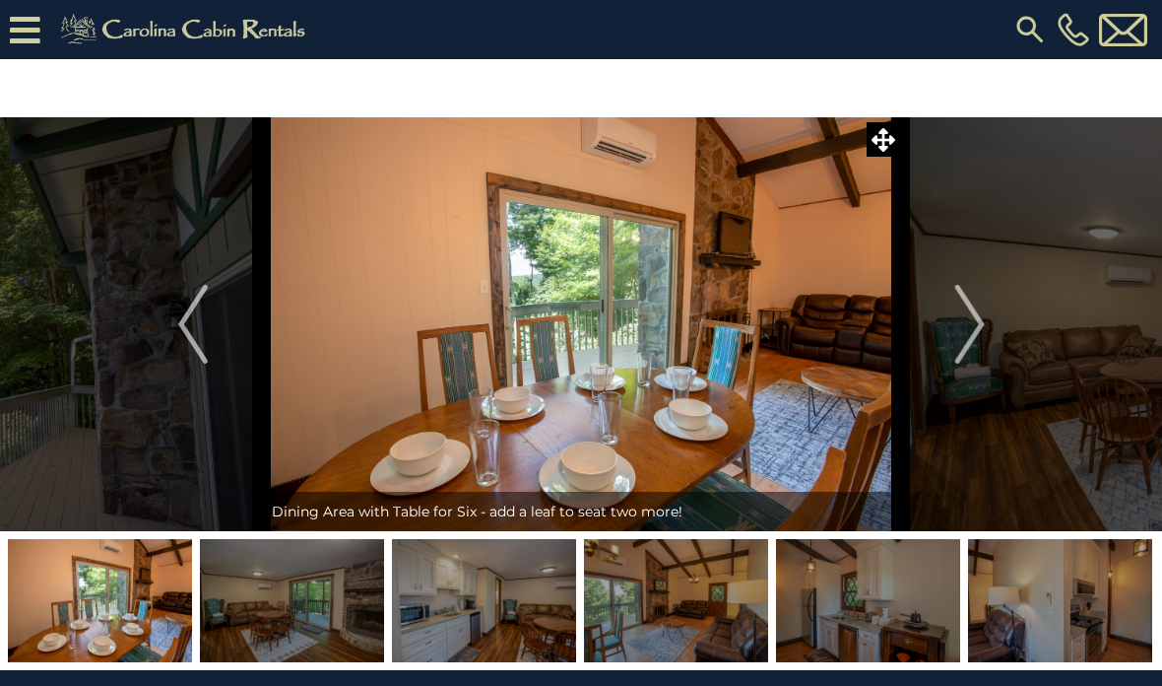
click at [975, 310] on img "Next" at bounding box center [970, 324] width 30 height 79
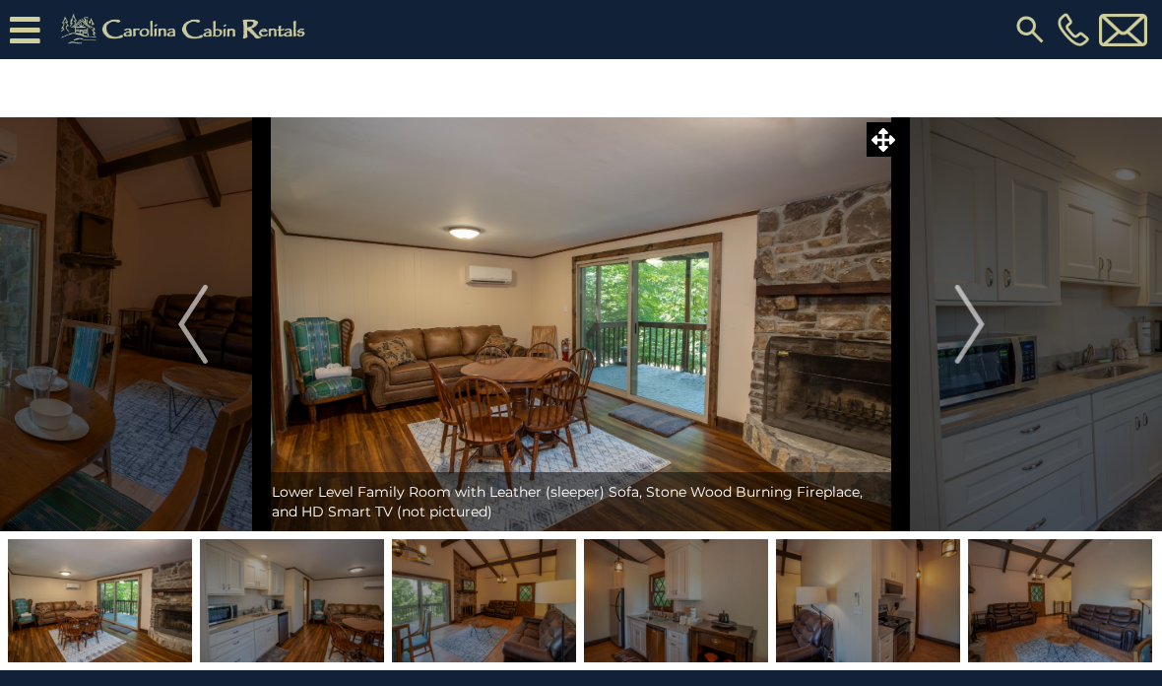
click at [971, 325] on img "Next" at bounding box center [970, 324] width 30 height 79
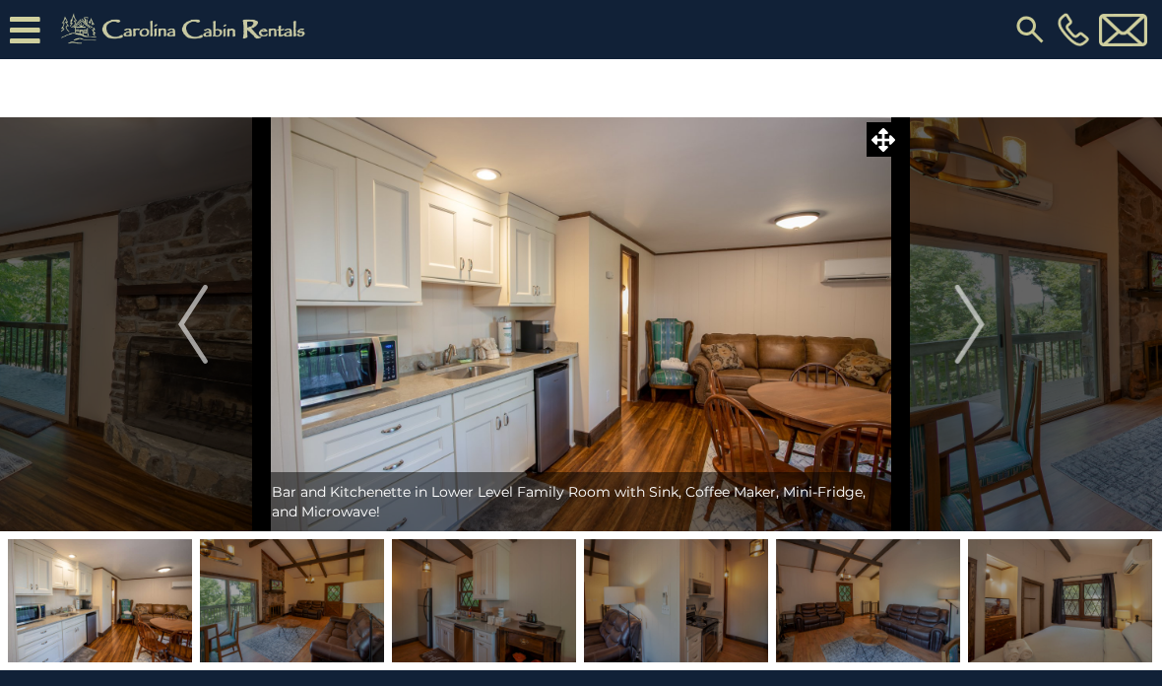
click at [958, 314] on img "Next" at bounding box center [970, 324] width 30 height 79
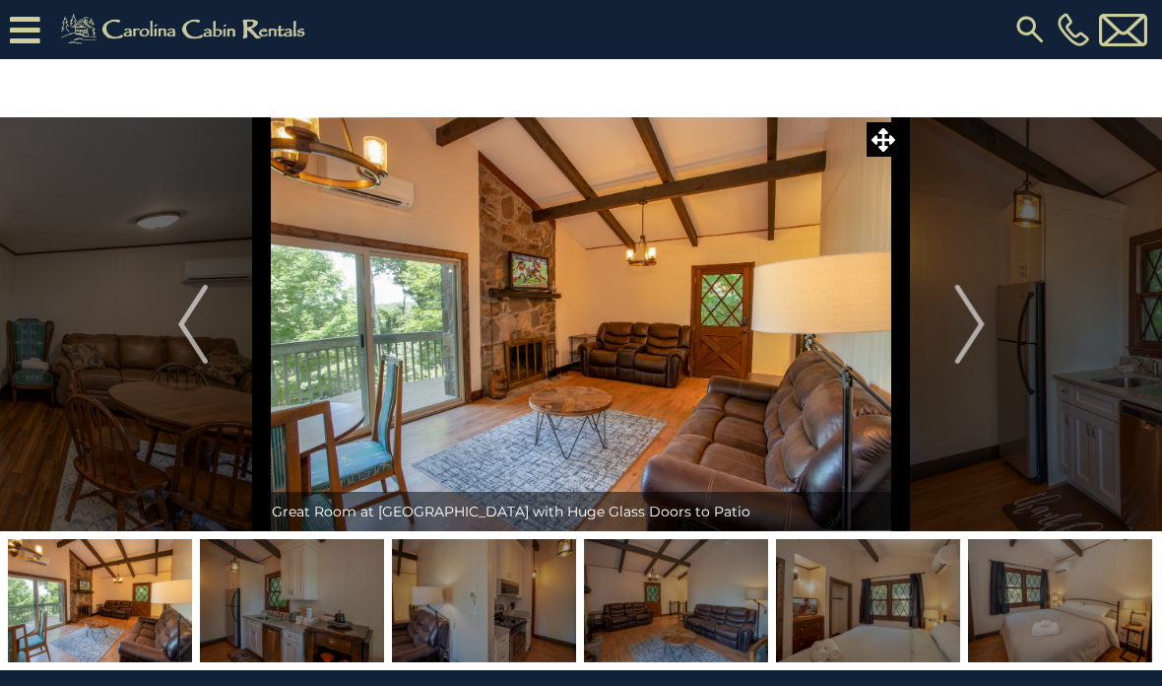
click at [975, 323] on img "Next" at bounding box center [970, 324] width 30 height 79
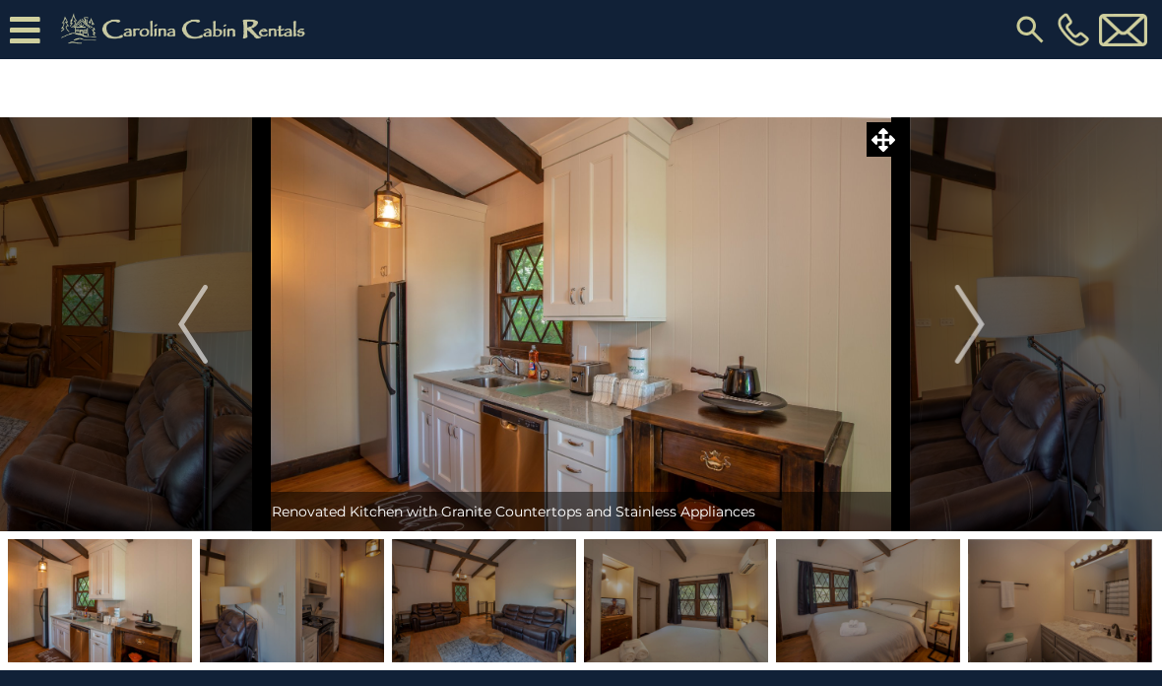
click at [972, 322] on img "Next" at bounding box center [970, 324] width 30 height 79
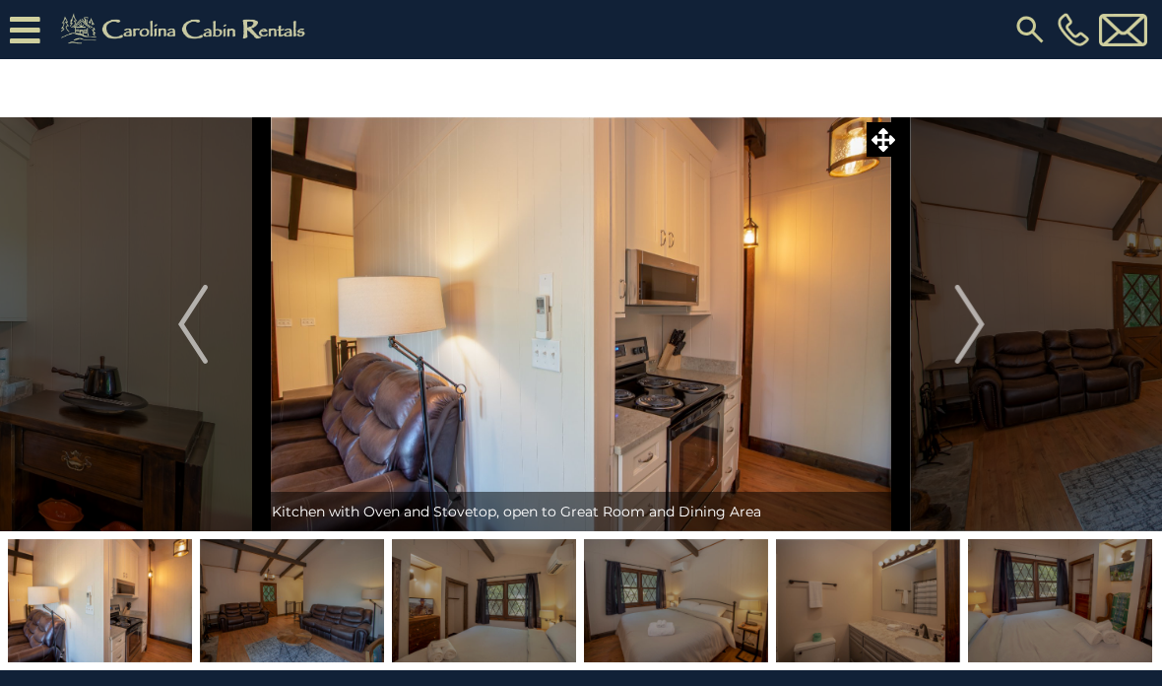
click at [971, 327] on img "Next" at bounding box center [970, 324] width 30 height 79
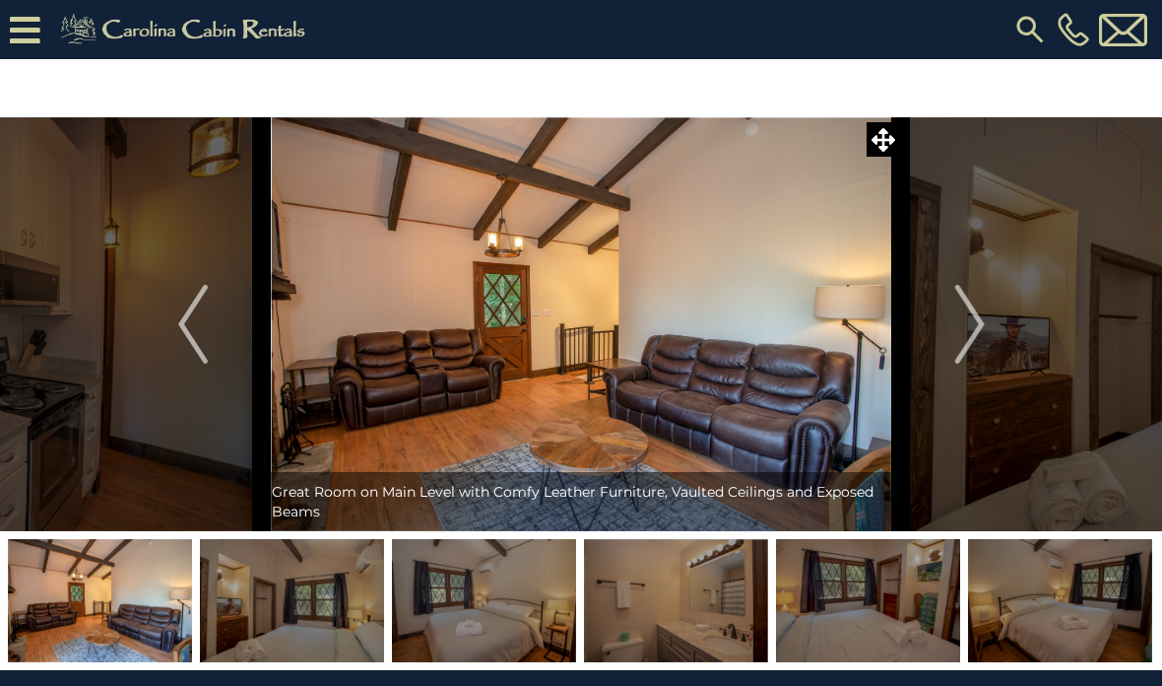
click at [973, 326] on img "Next" at bounding box center [970, 324] width 30 height 79
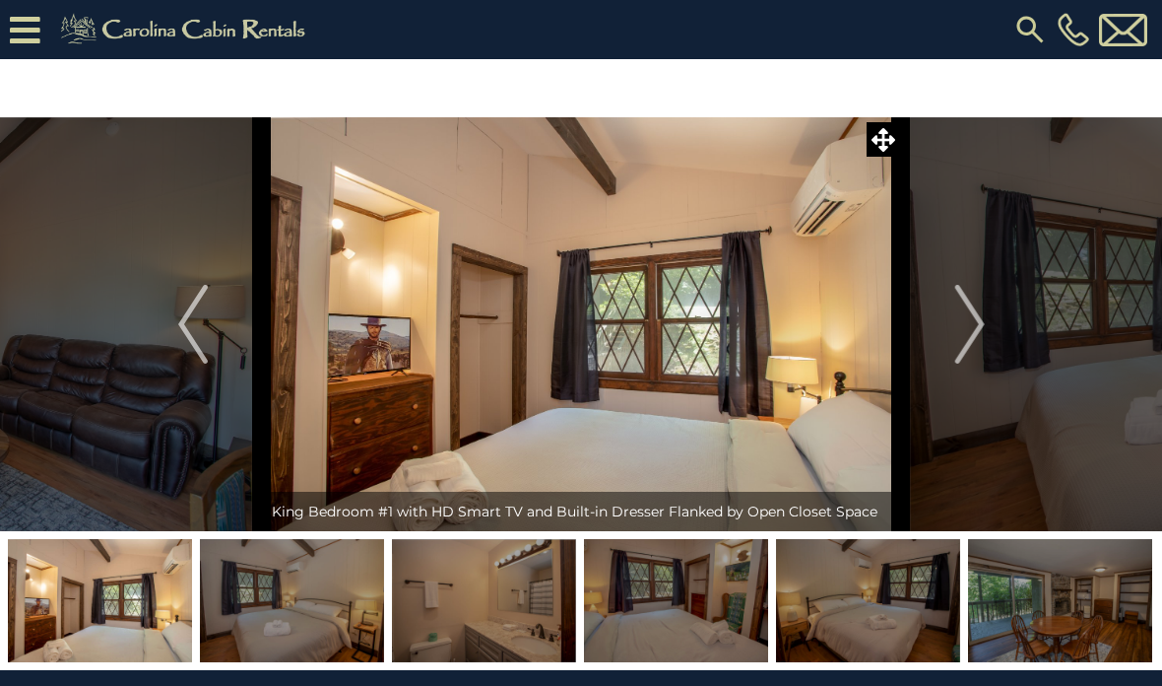
click at [969, 315] on img "Next" at bounding box center [970, 324] width 30 height 79
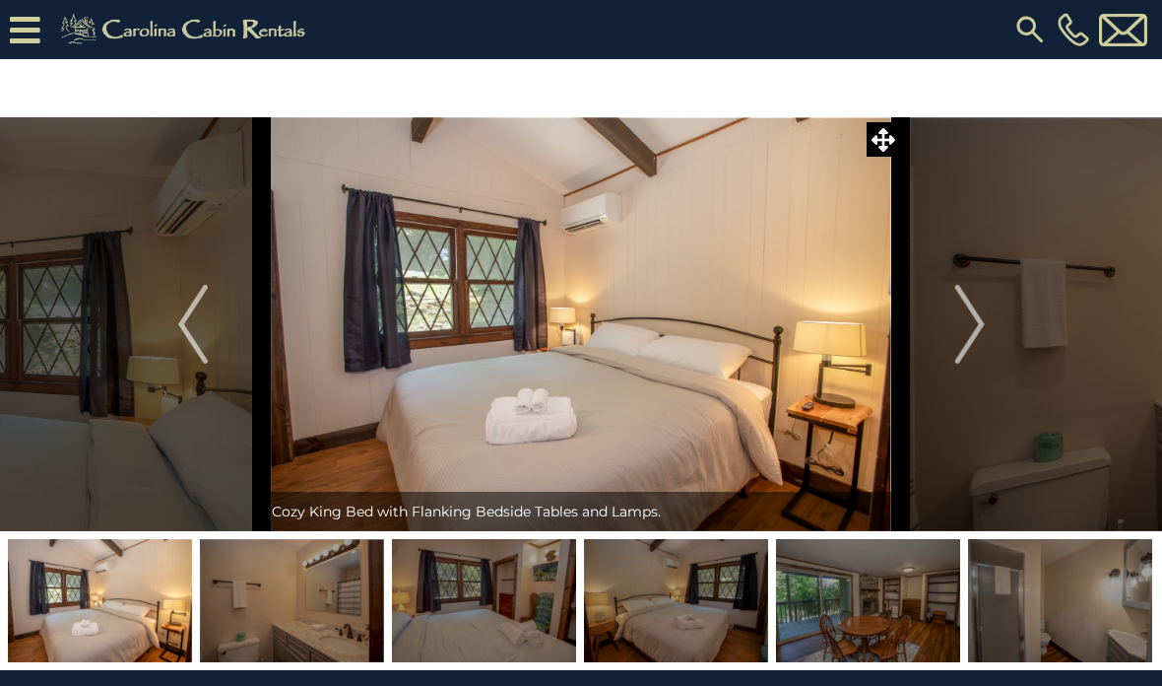
click at [958, 320] on img "Next" at bounding box center [970, 324] width 30 height 79
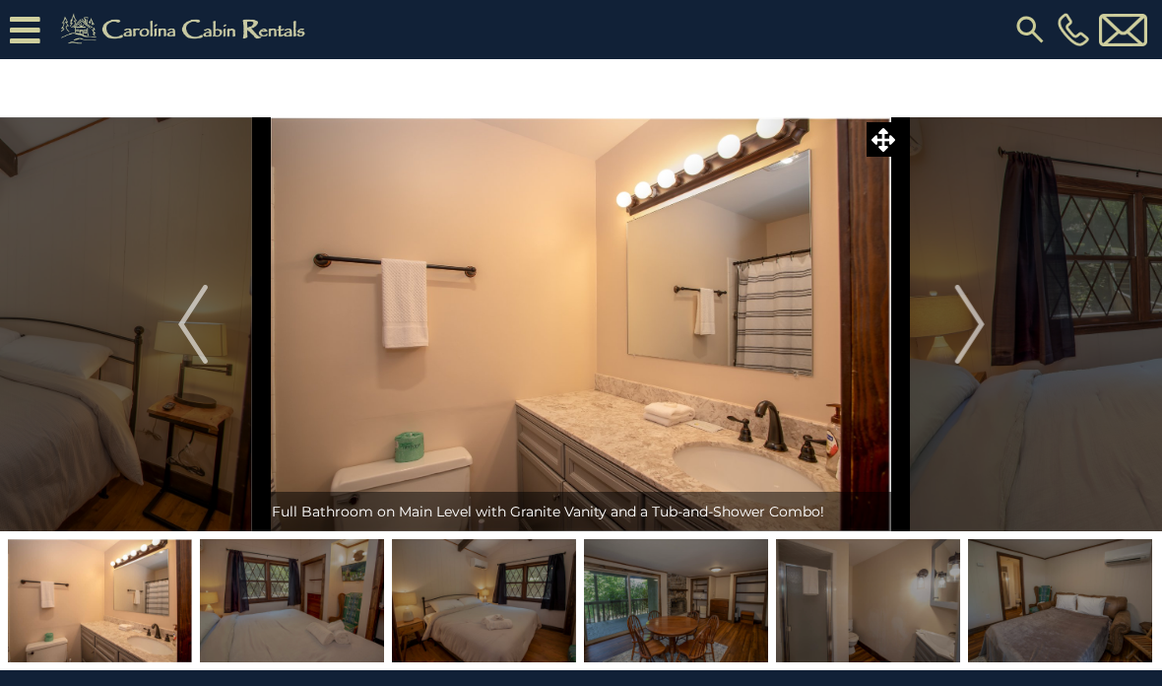
click at [972, 319] on img "Next" at bounding box center [970, 324] width 30 height 79
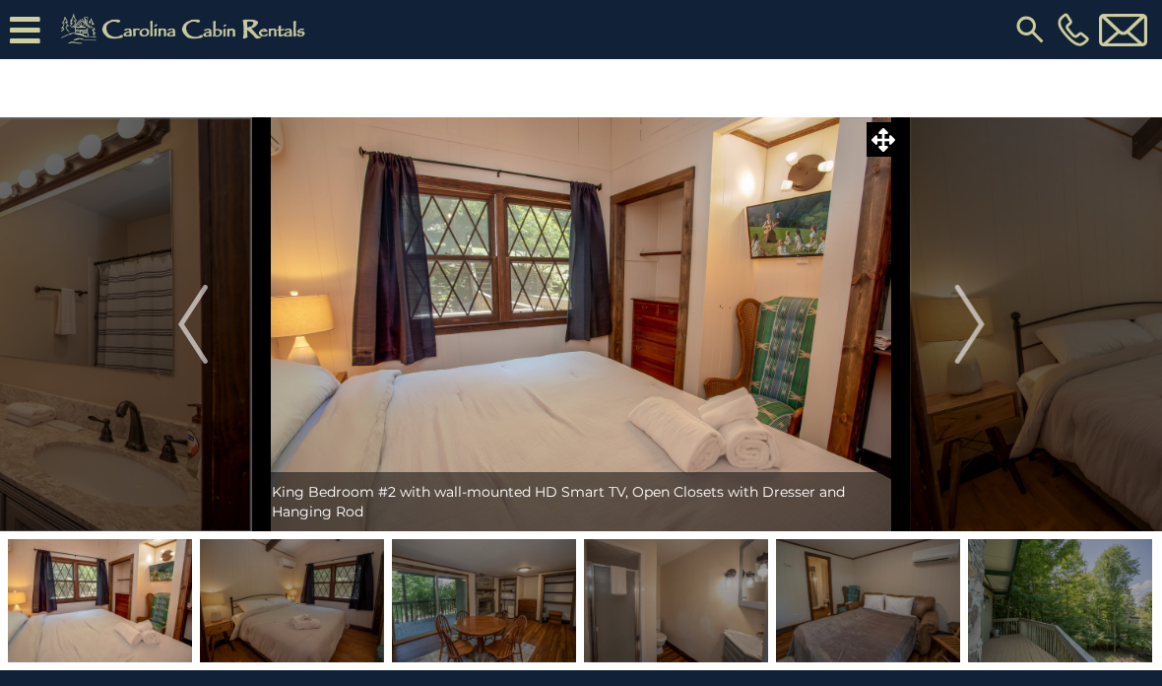
click at [970, 326] on img "Next" at bounding box center [970, 324] width 30 height 79
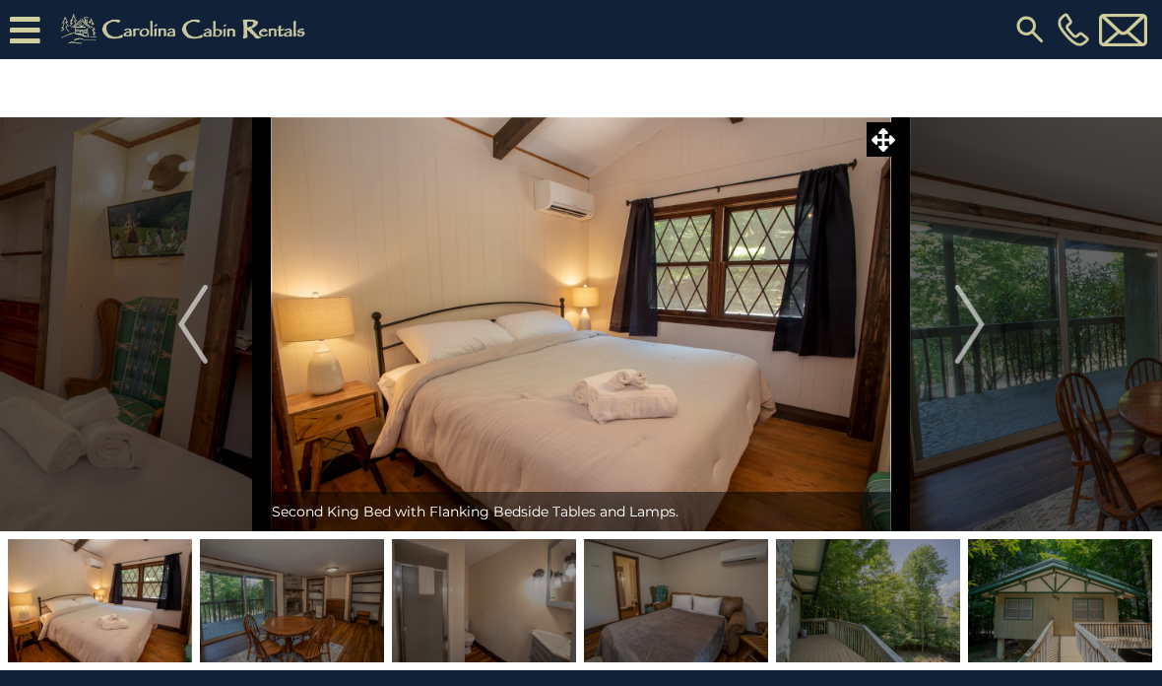
click at [970, 332] on img "Next" at bounding box center [970, 324] width 30 height 79
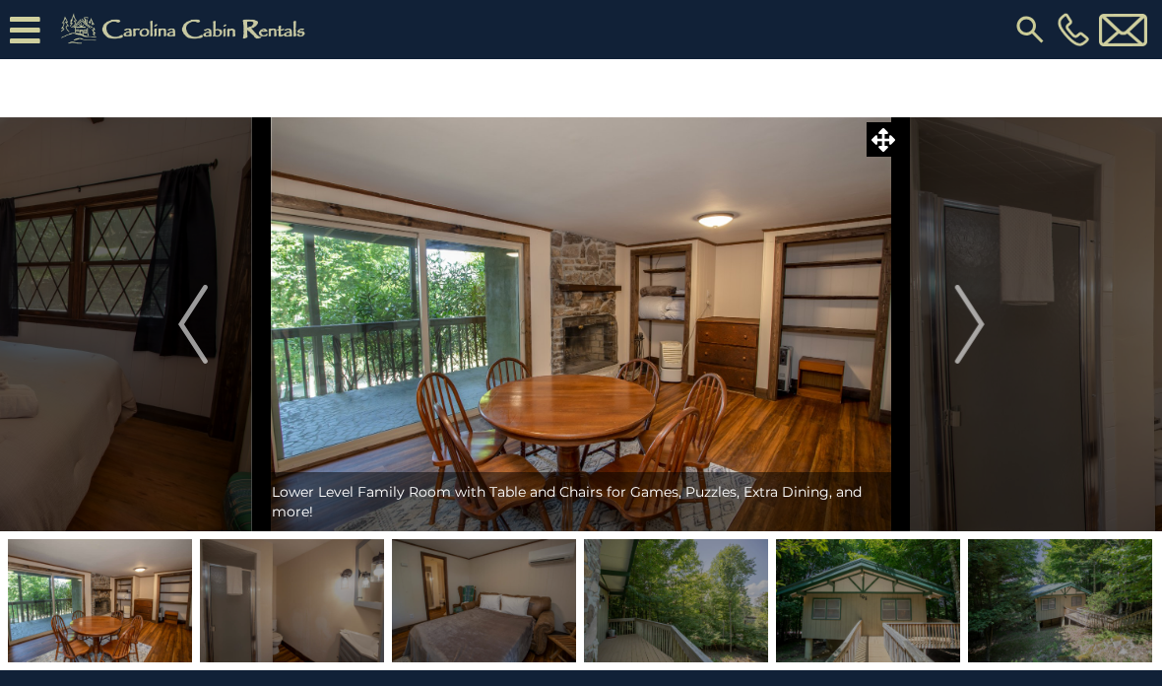
click at [978, 326] on img "Next" at bounding box center [970, 324] width 30 height 79
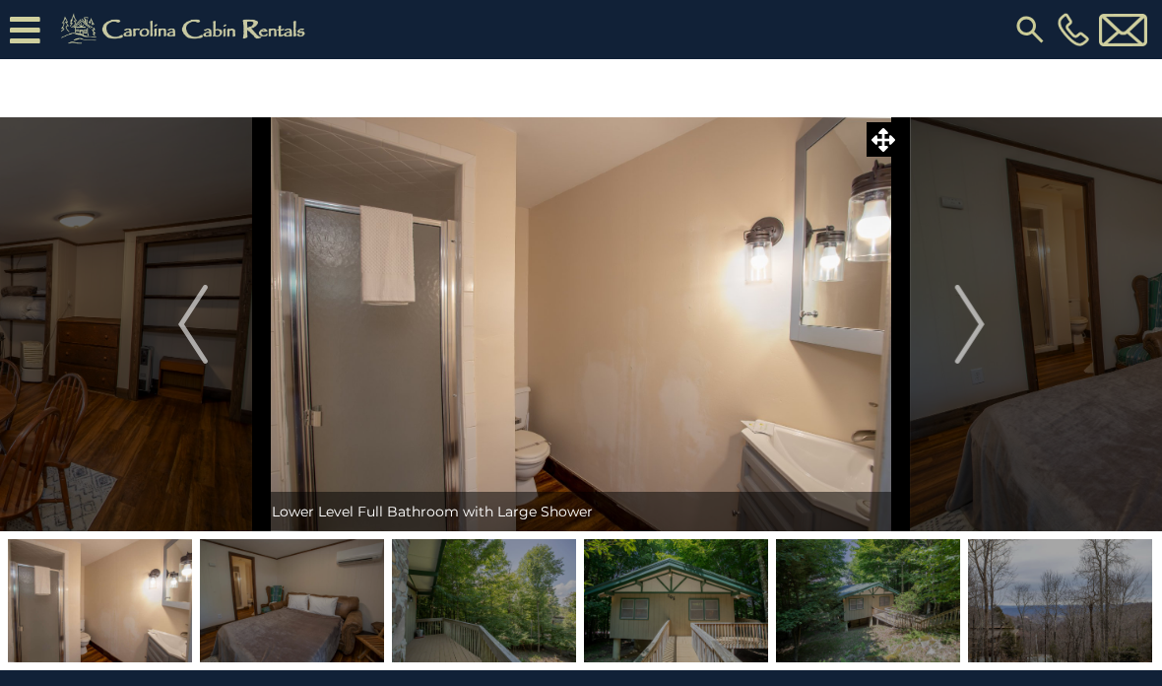
click at [971, 328] on img "Next" at bounding box center [970, 324] width 30 height 79
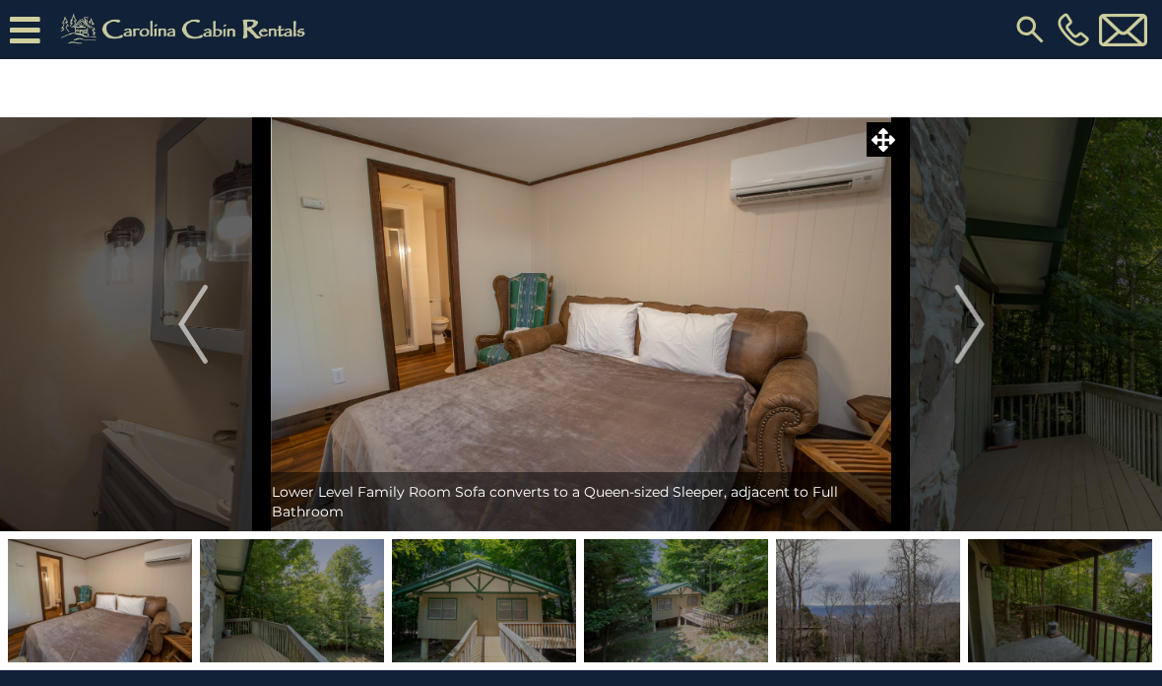
click at [978, 321] on img "Next" at bounding box center [970, 324] width 30 height 79
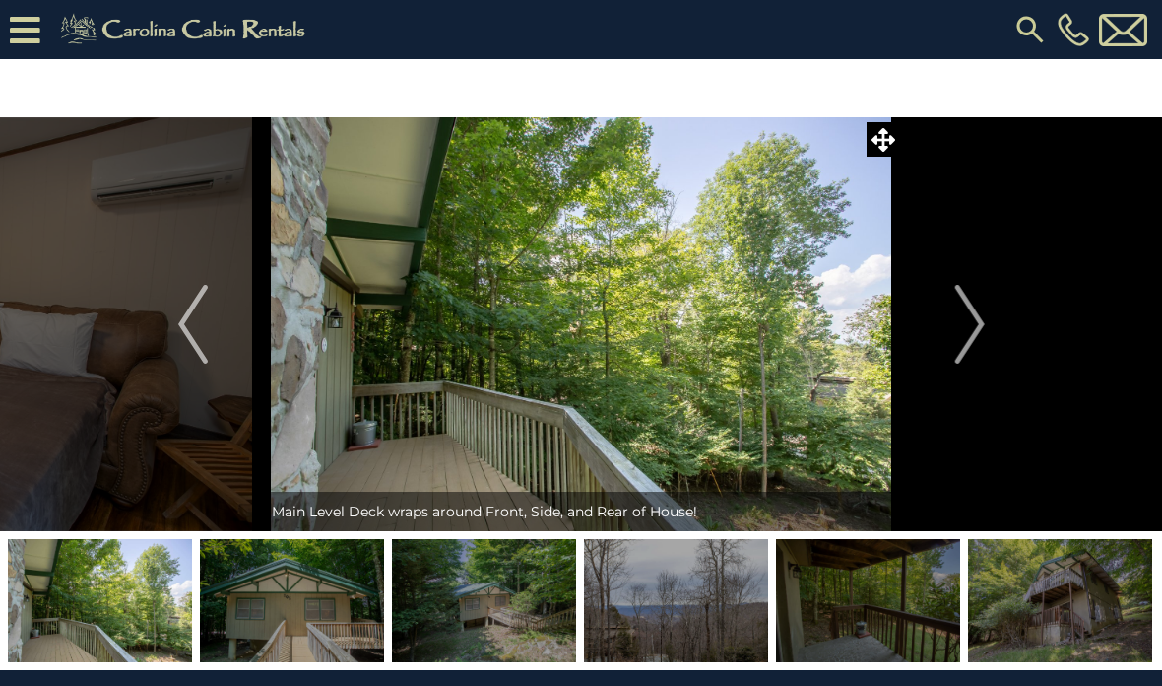
click at [971, 327] on img "Next" at bounding box center [970, 324] width 30 height 79
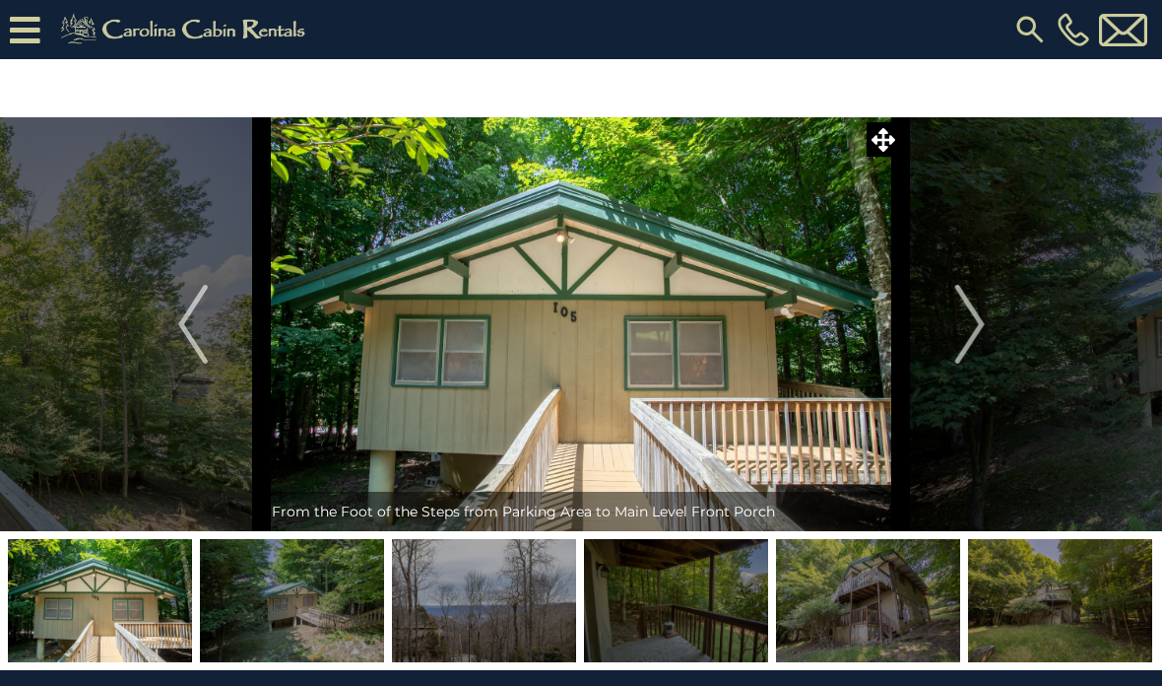
click at [966, 332] on img "Next" at bounding box center [970, 324] width 30 height 79
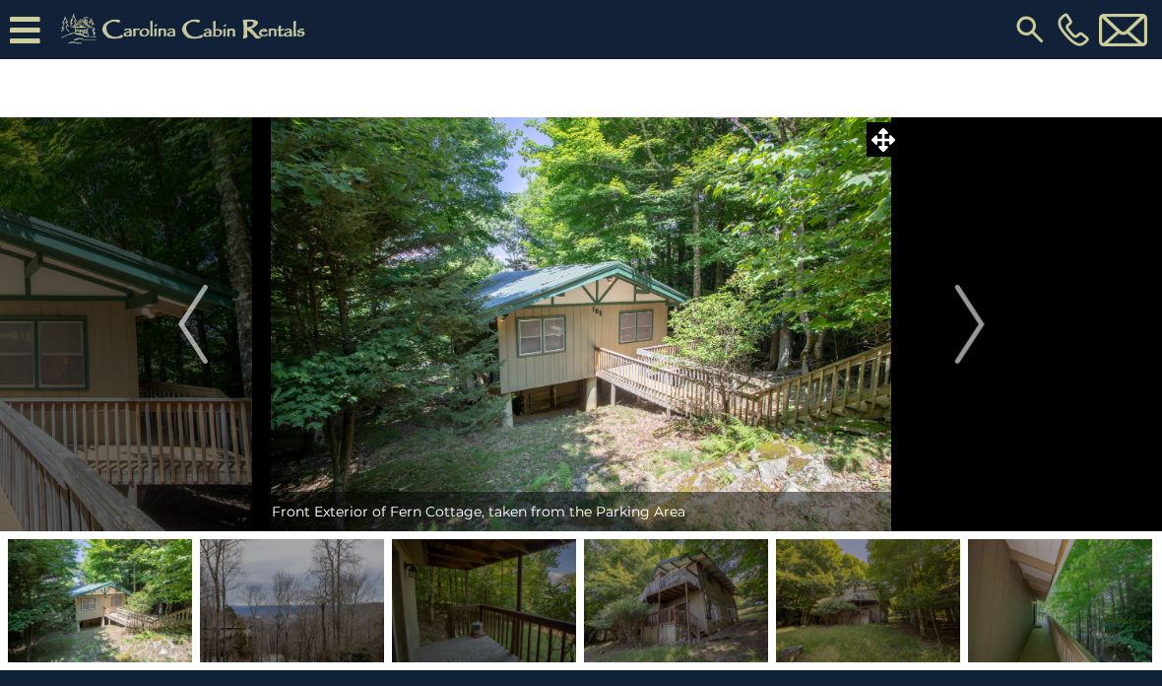
click at [969, 321] on img "Next" at bounding box center [970, 324] width 30 height 79
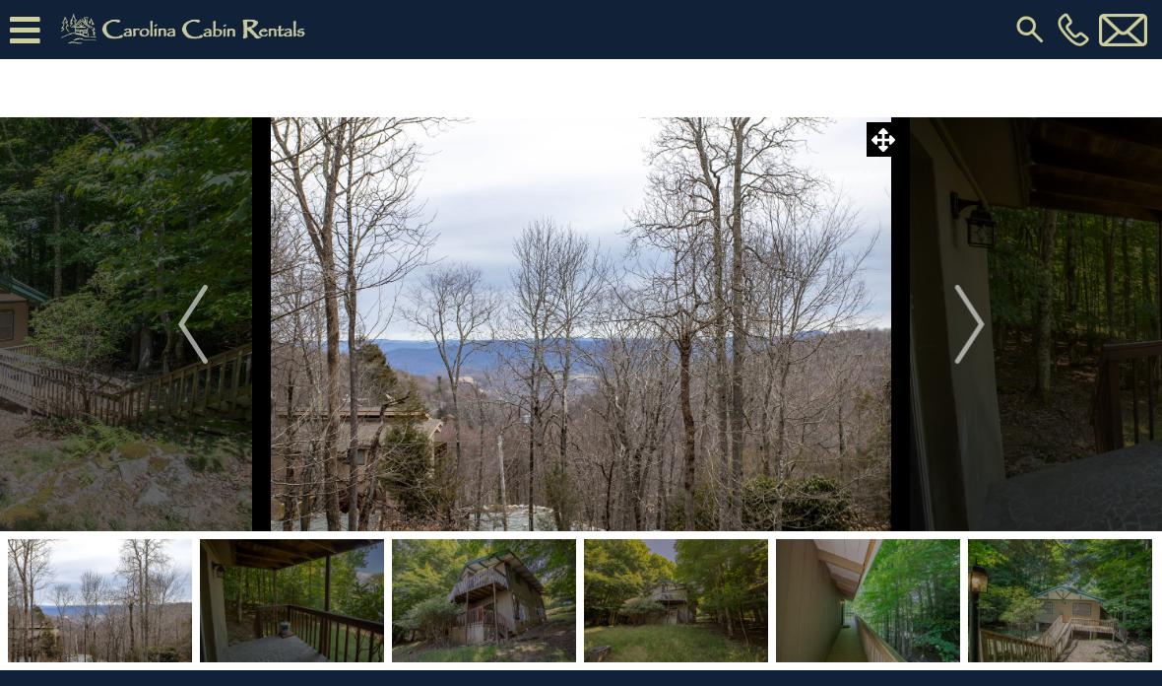
click at [970, 338] on img "Next" at bounding box center [970, 324] width 30 height 79
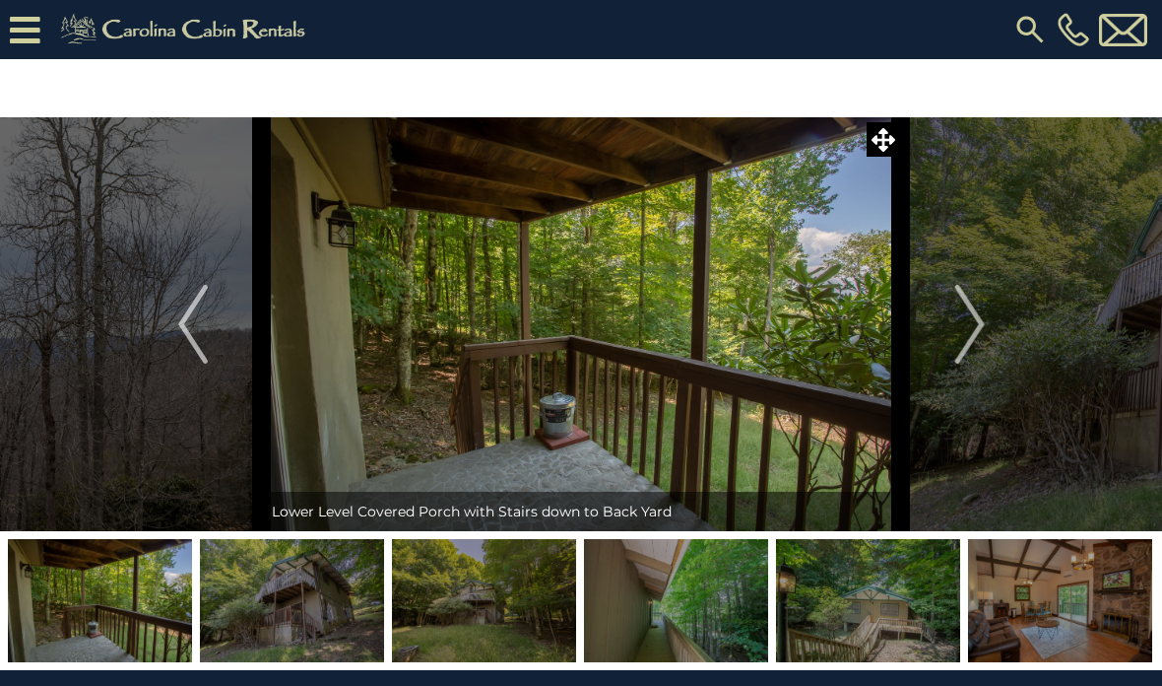
click at [978, 328] on img "Next" at bounding box center [970, 324] width 30 height 79
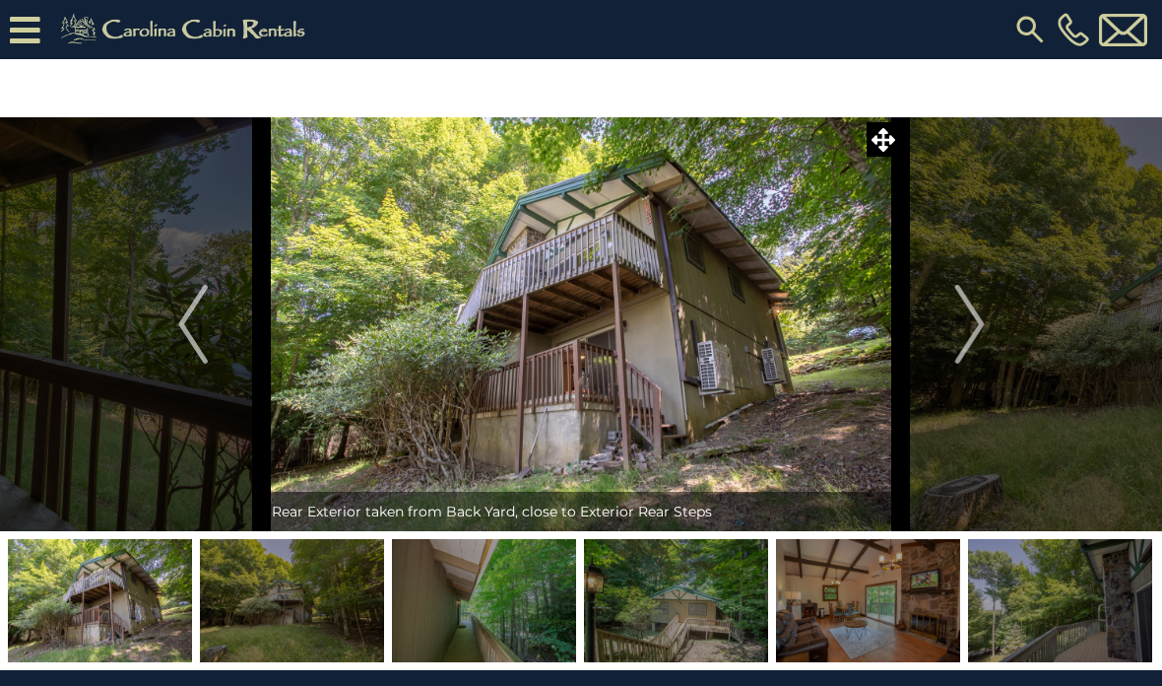
click at [974, 315] on img "Next" at bounding box center [970, 324] width 30 height 79
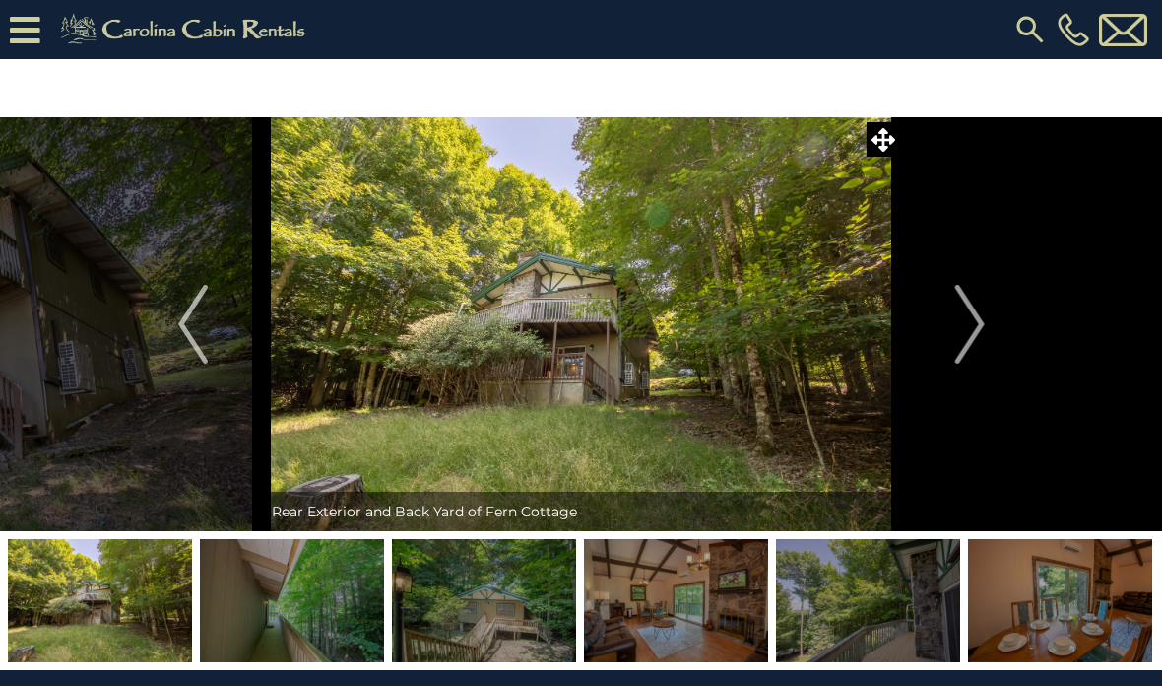
click at [974, 327] on img "Next" at bounding box center [970, 324] width 30 height 79
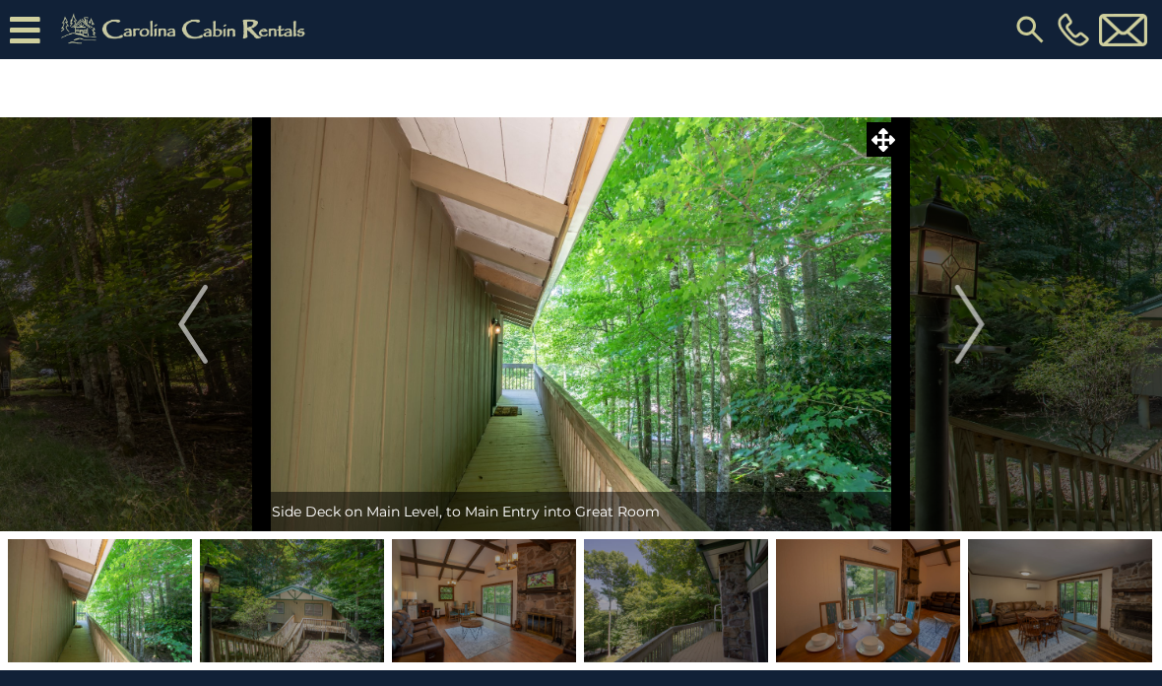
click at [979, 313] on img "Next" at bounding box center [970, 324] width 30 height 79
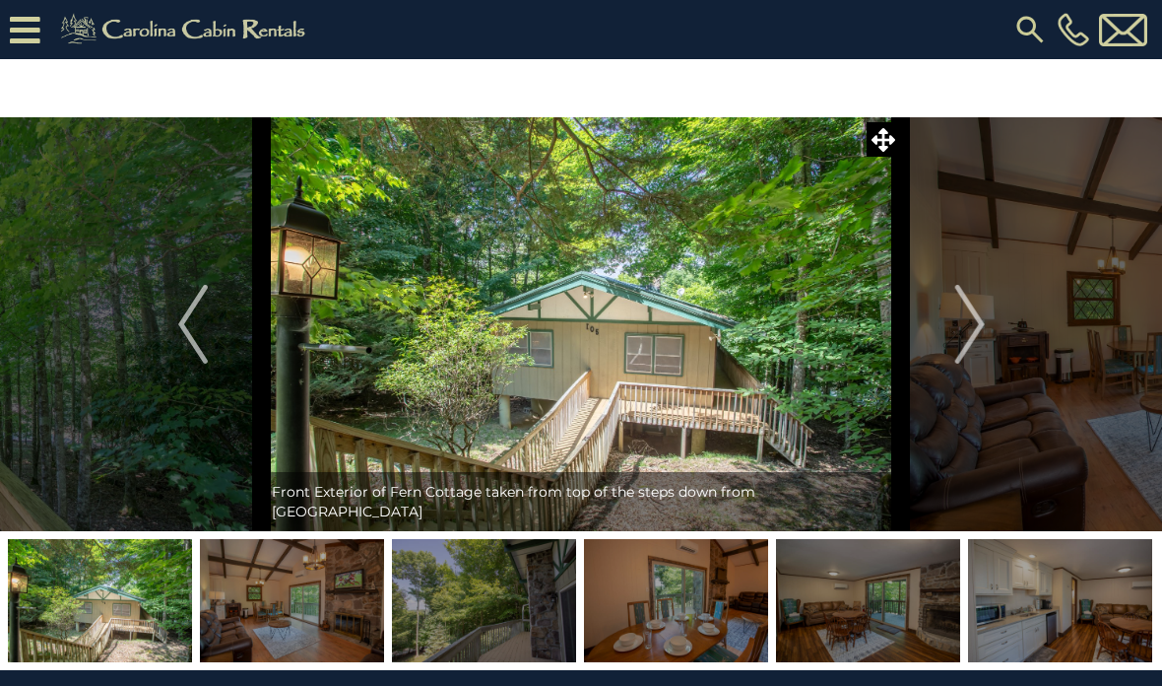
click at [978, 319] on img "Next" at bounding box center [970, 324] width 30 height 79
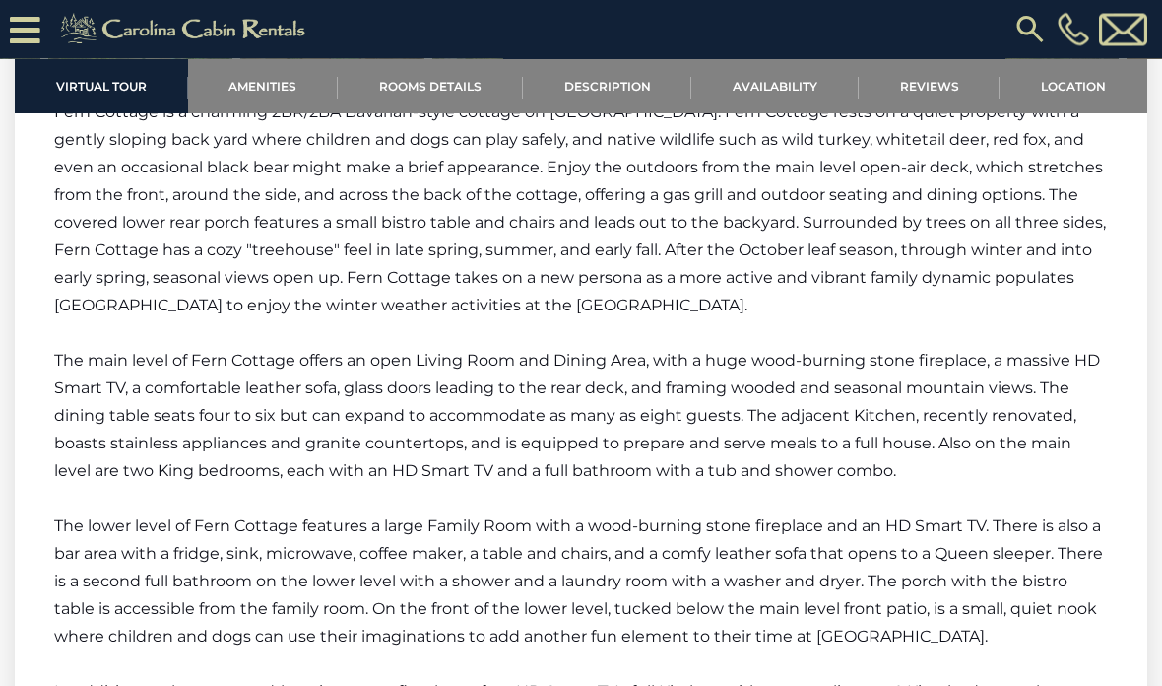
scroll to position [2602, 0]
